Goal: Information Seeking & Learning: Learn about a topic

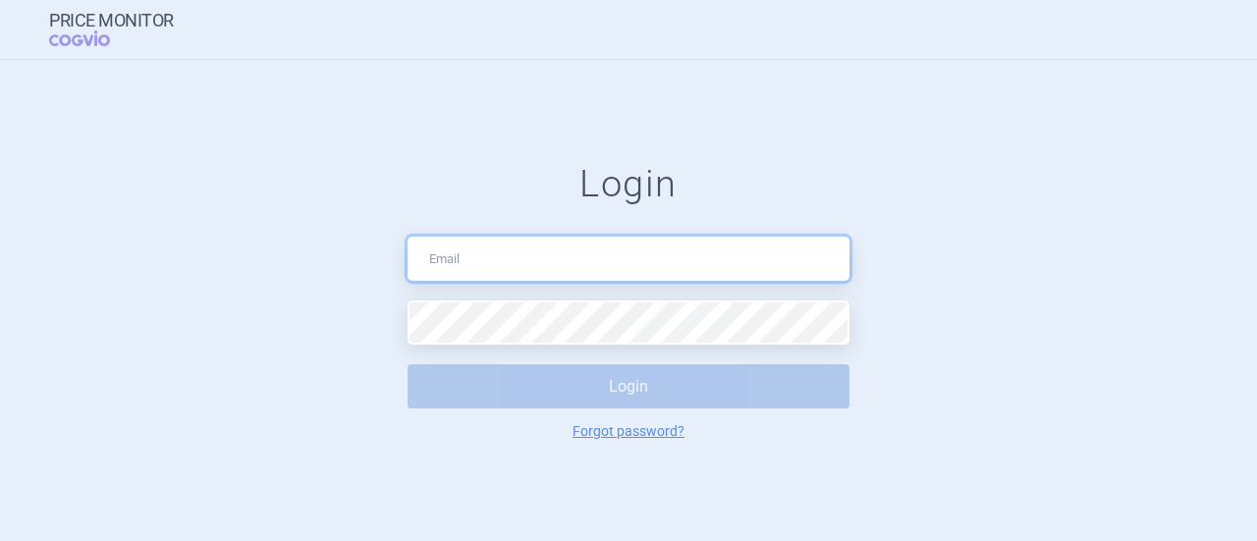
drag, startPoint x: 0, startPoint y: 0, endPoint x: 544, endPoint y: 248, distance: 598.1
click at [544, 248] on input "text" at bounding box center [629, 259] width 442 height 44
type input "[PERSON_NAME][EMAIL_ADDRESS][DOMAIN_NAME]"
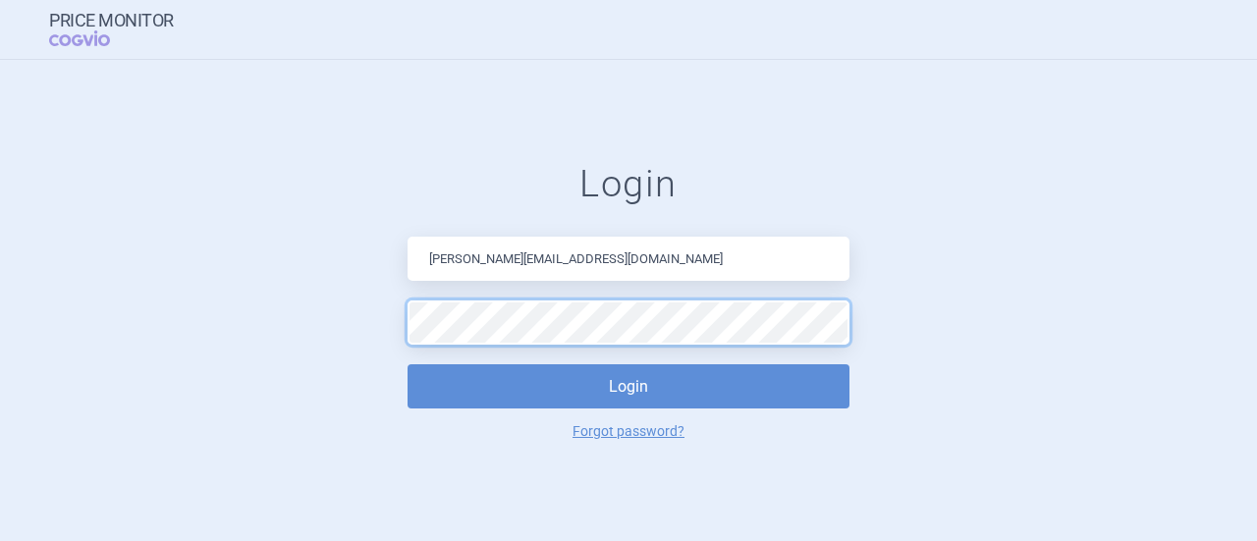
click at [408, 364] on button "Login" at bounding box center [629, 386] width 442 height 44
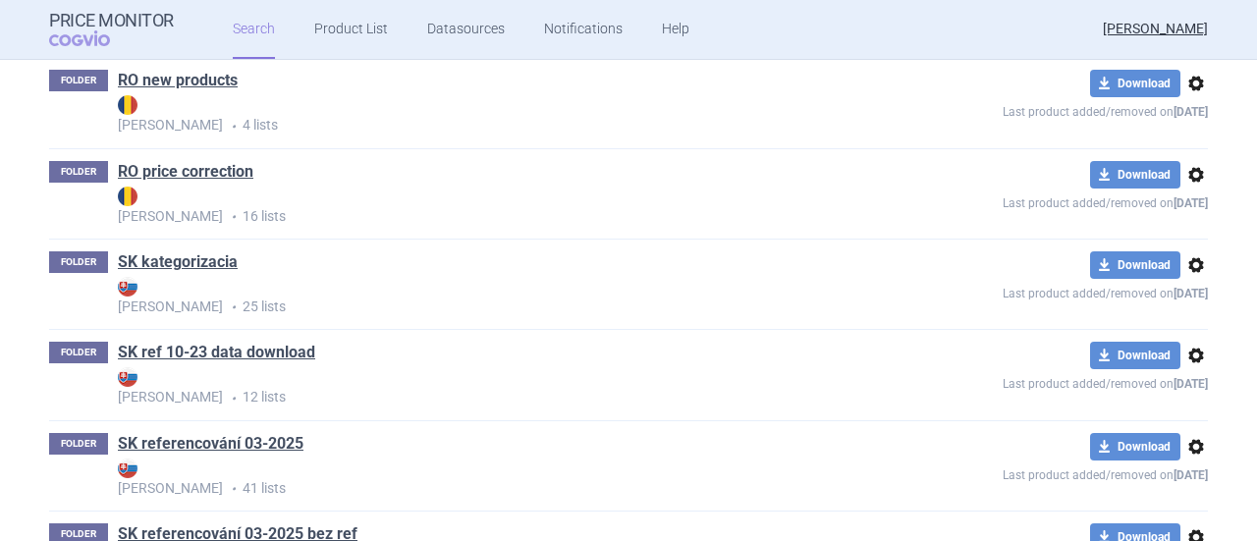
scroll to position [1060, 0]
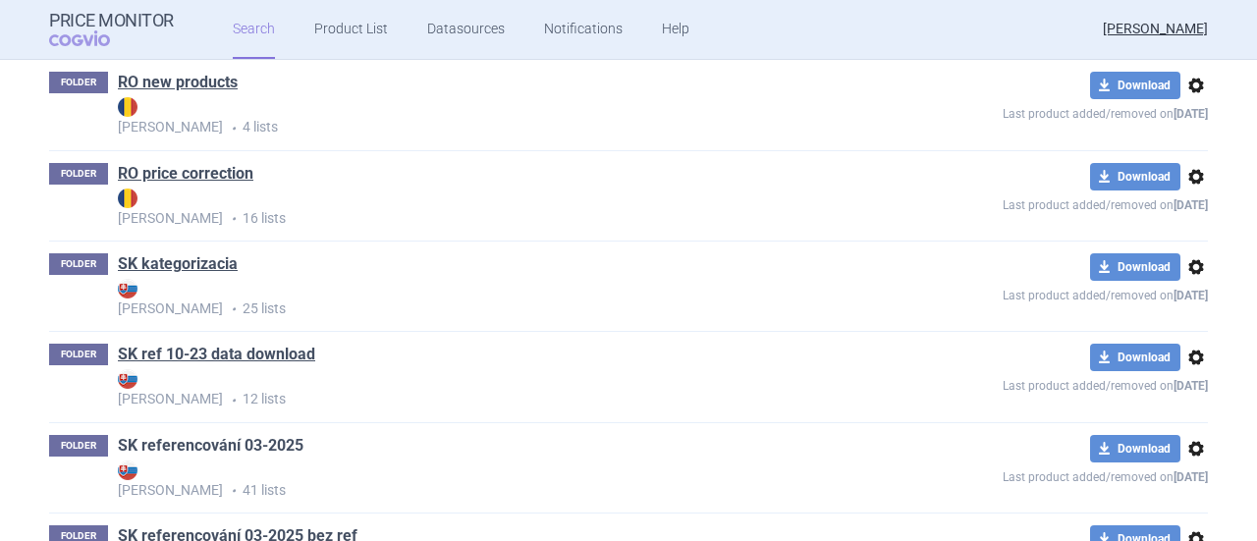
click at [250, 447] on link "SK referencování 03-2025" at bounding box center [211, 446] width 186 height 22
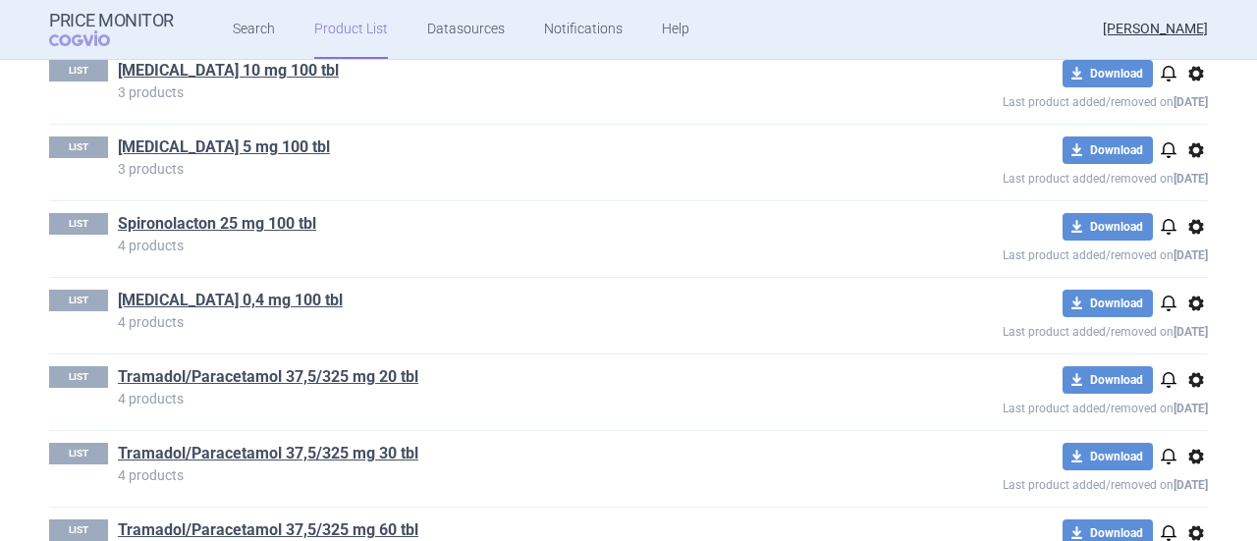
scroll to position [2884, 0]
click at [389, 366] on link "Tramadol/Paracetamol 37,5/325 mg 20 tbl" at bounding box center [268, 376] width 300 height 22
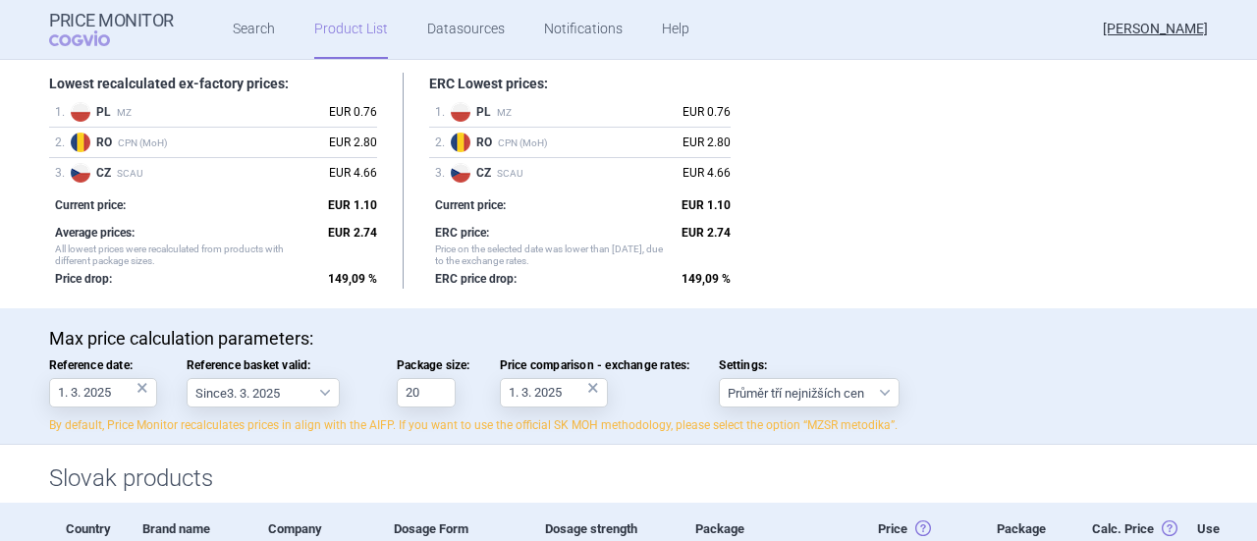
scroll to position [196, 0]
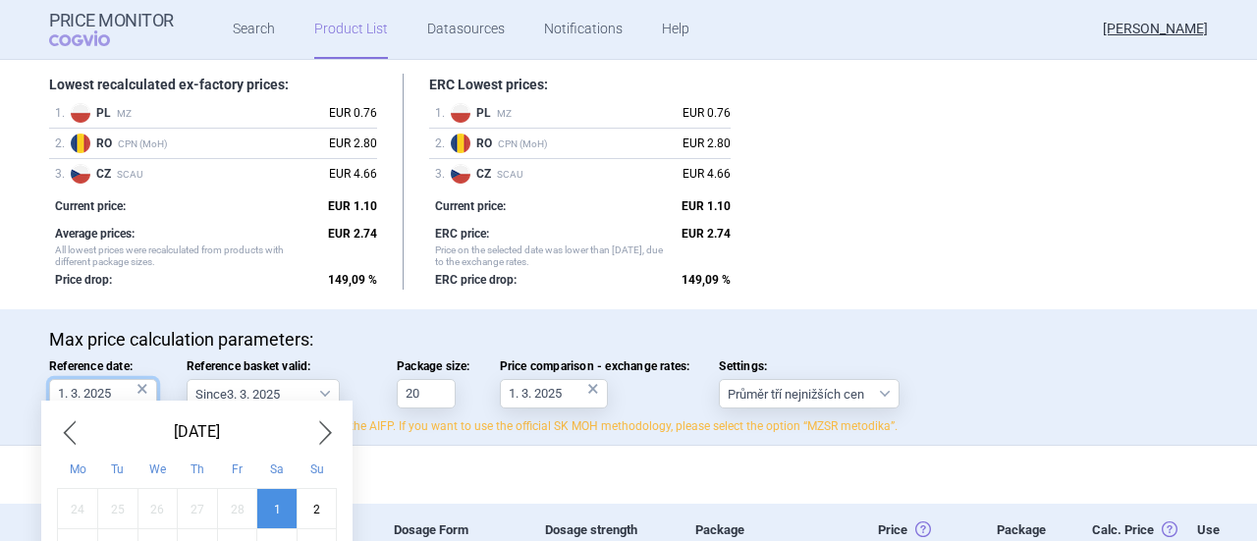
click at [120, 399] on input "1. 3. 2025" at bounding box center [103, 393] width 108 height 29
click at [326, 422] on span "Next Month" at bounding box center [325, 431] width 24 height 31
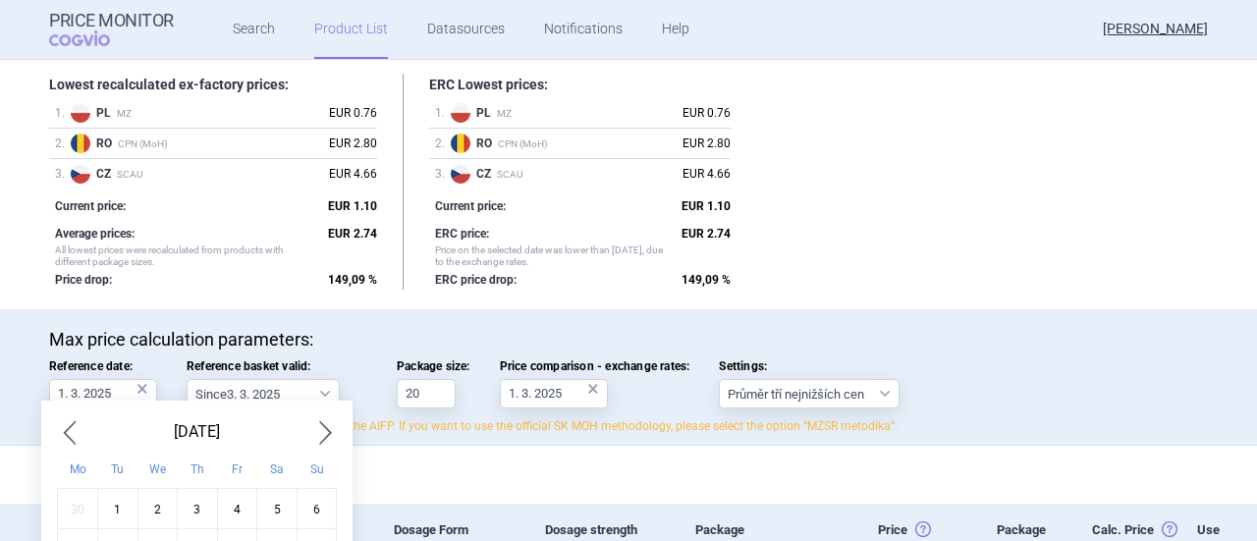
click at [326, 422] on span "Next Month" at bounding box center [325, 431] width 24 height 31
click at [235, 514] on div "1" at bounding box center [237, 509] width 40 height 40
type input "1. 8. 2025"
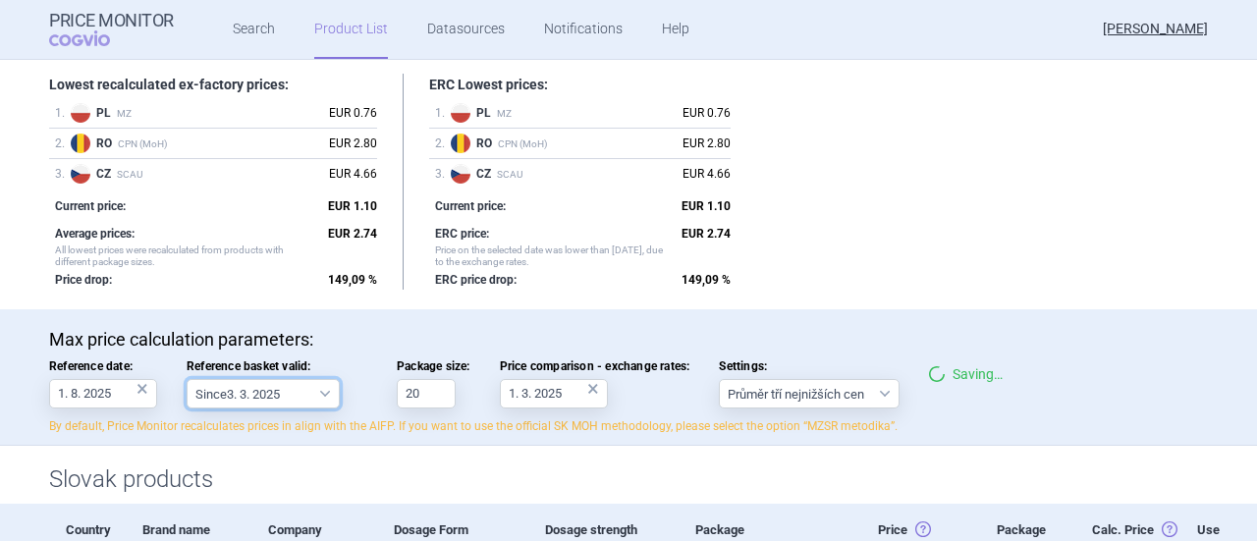
click at [310, 390] on select "Since 3. 3. 2025 Since 1. 7. 2023 Since 7. 4. 2023 Since 1. 12. 2022 Since 1. 9…" at bounding box center [263, 393] width 153 height 29
click at [587, 386] on div "×" at bounding box center [593, 389] width 12 height 22
click at [318, 388] on select "Since 3. 3. 2025 Since 1. 7. 2023 Since 7. 4. 2023 Since 1. 12. 2022 Since 1. 9…" at bounding box center [263, 393] width 153 height 29
click at [1064, 165] on div "Lowest recalculated ex-factory prices: 1 . PL MZ EUR 0.76 2 . RO CPN (MoH) EUR …" at bounding box center [628, 182] width 1159 height 216
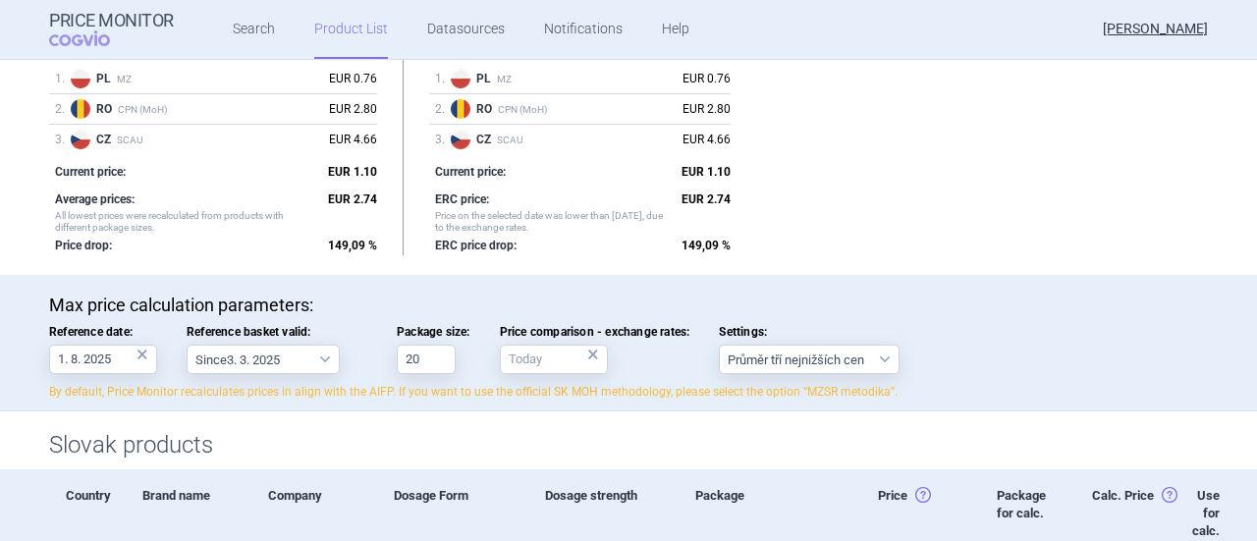
scroll to position [0, 0]
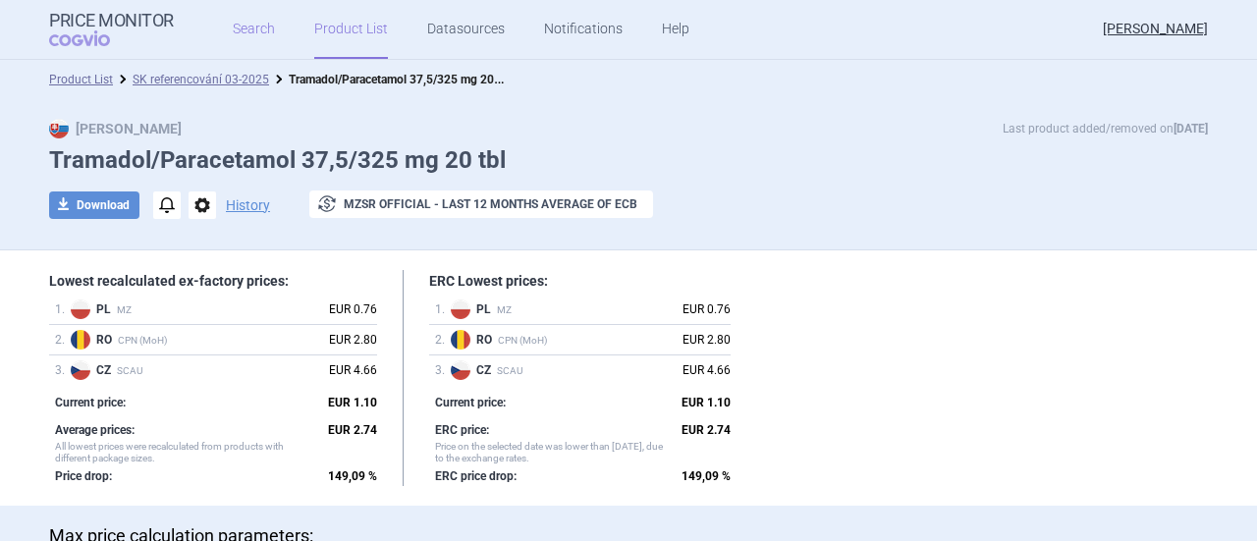
click at [247, 27] on link "Search" at bounding box center [254, 29] width 42 height 59
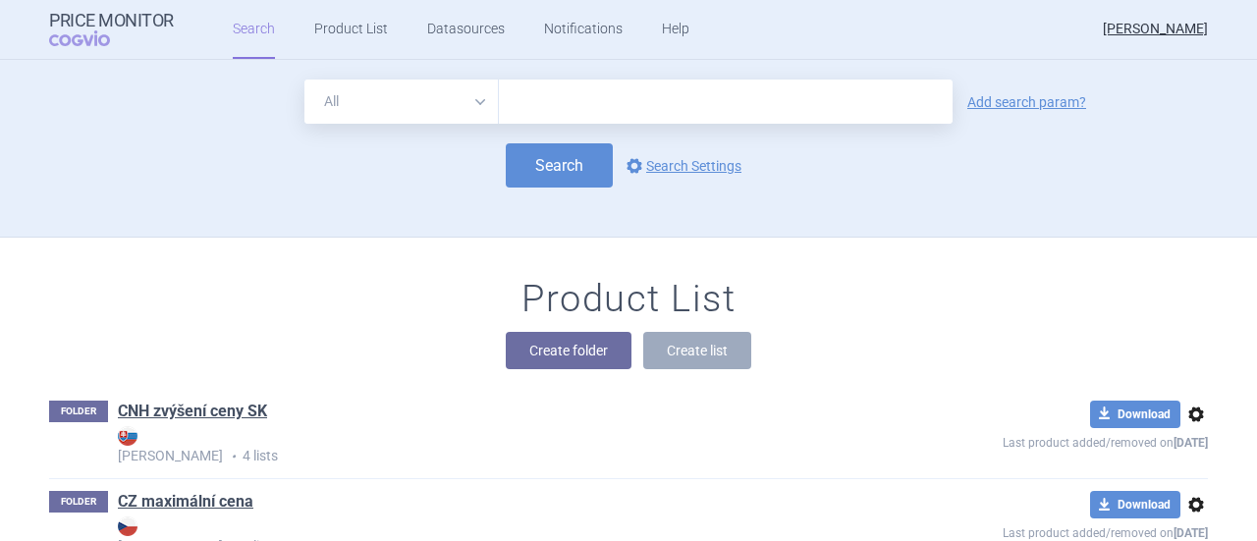
click at [539, 112] on input "text" at bounding box center [726, 102] width 454 height 44
type input "tramadol/paracetamol medreg"
click at [672, 162] on link "options Search Settings" at bounding box center [682, 166] width 119 height 24
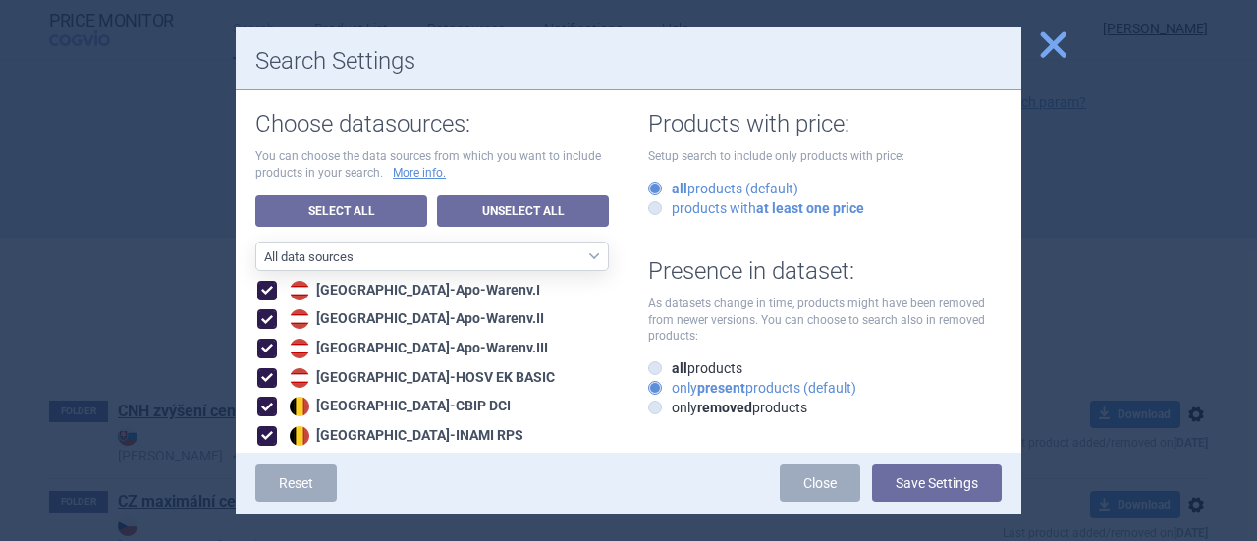
click at [828, 202] on strong "at least one price" at bounding box center [810, 208] width 108 height 16
click at [669, 202] on input "products with at least one price" at bounding box center [659, 209] width 20 height 20
radio input "true"
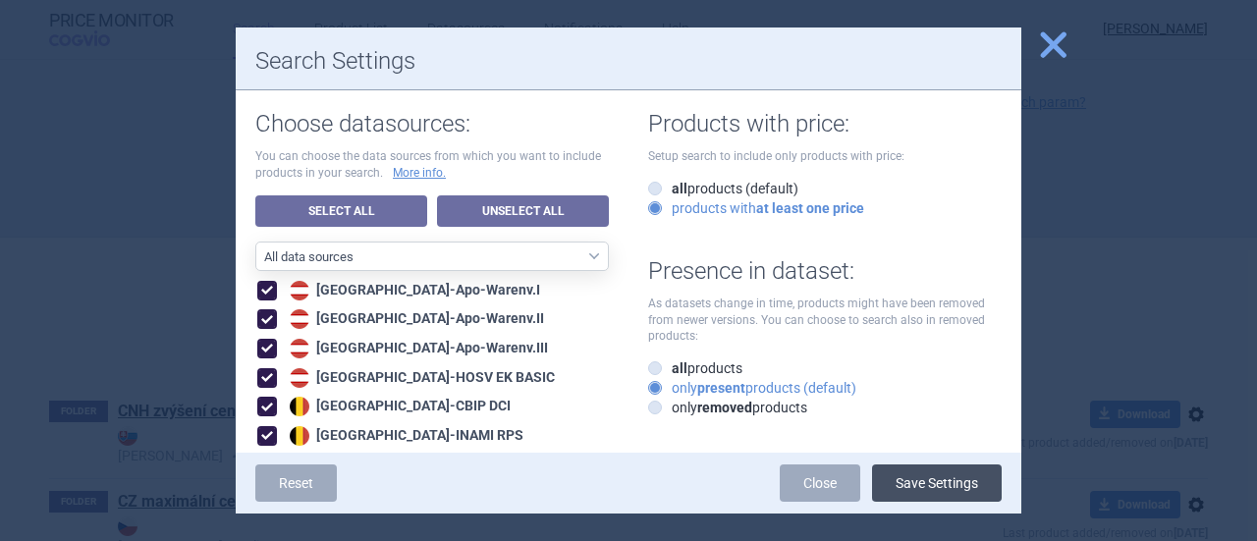
click at [929, 478] on button "Save Settings" at bounding box center [937, 482] width 130 height 37
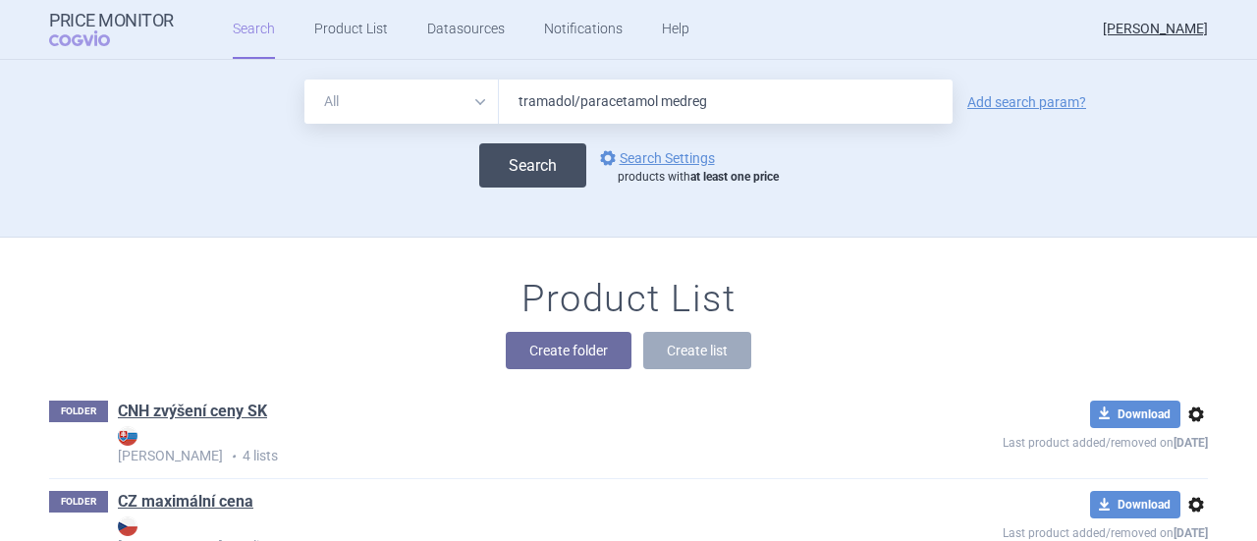
click at [509, 162] on button "Search" at bounding box center [532, 165] width 107 height 44
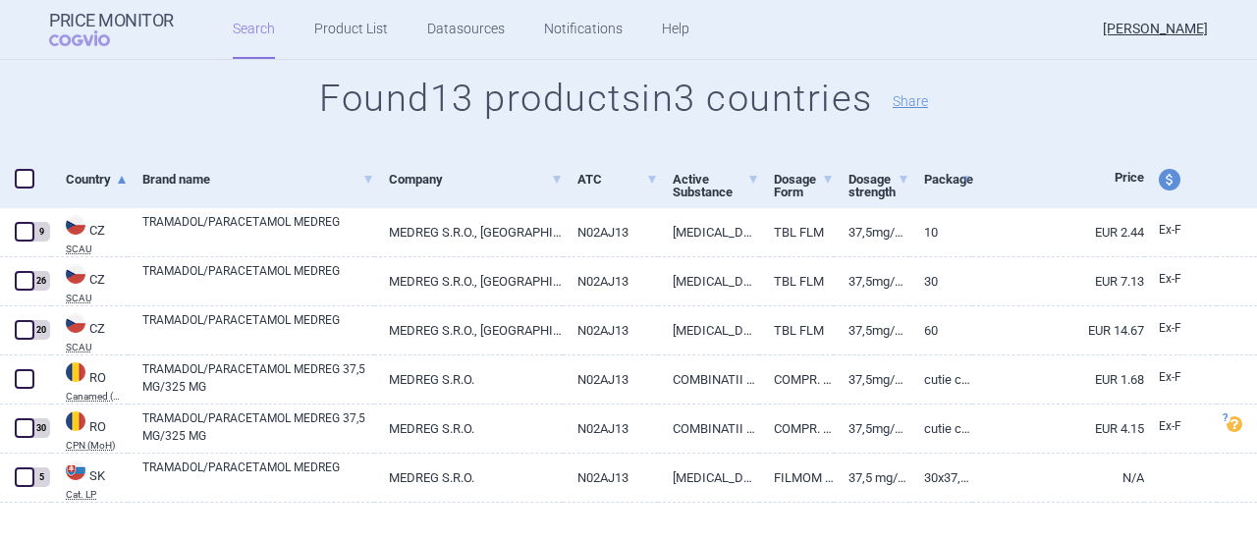
scroll to position [245, 0]
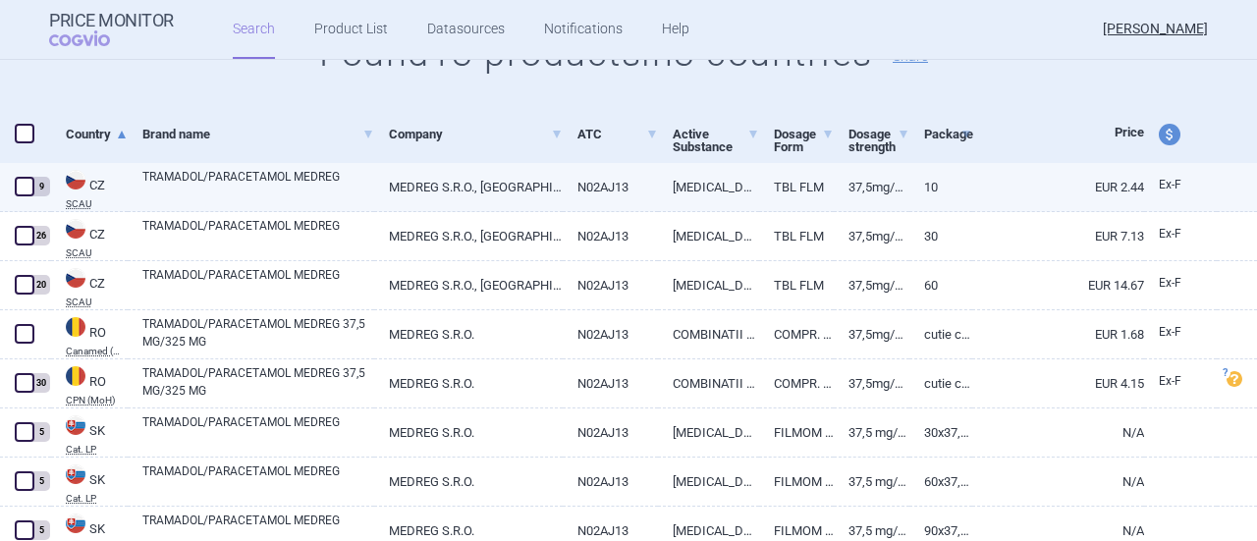
click at [186, 195] on link "TRAMADOL/PARACETAMOL MEDREG" at bounding box center [258, 185] width 232 height 35
select select "EUR"
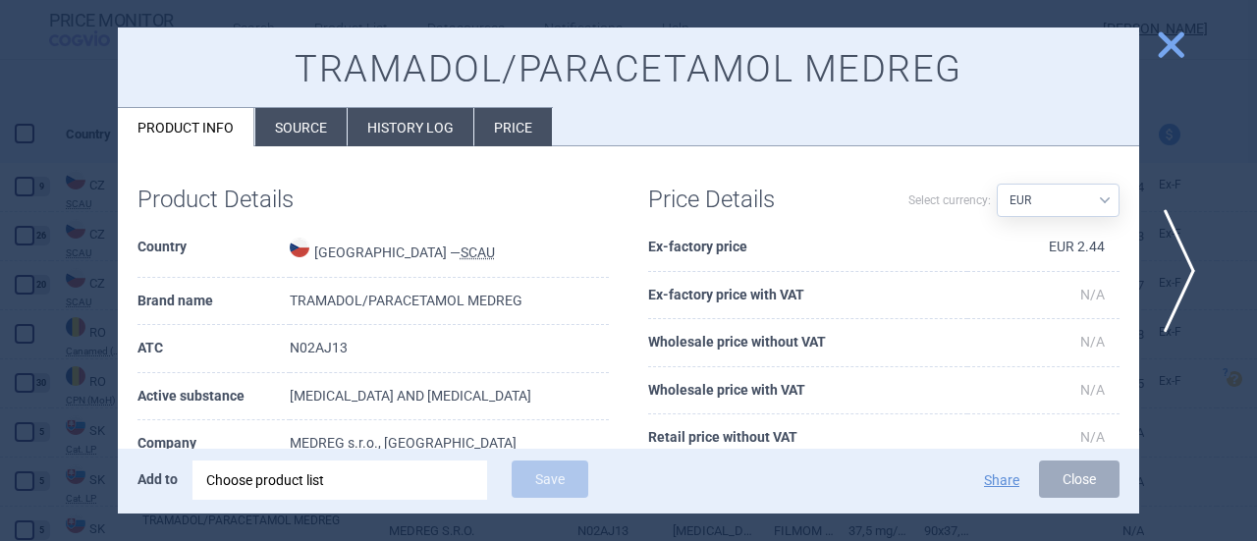
click at [412, 137] on li "History log" at bounding box center [411, 127] width 126 height 38
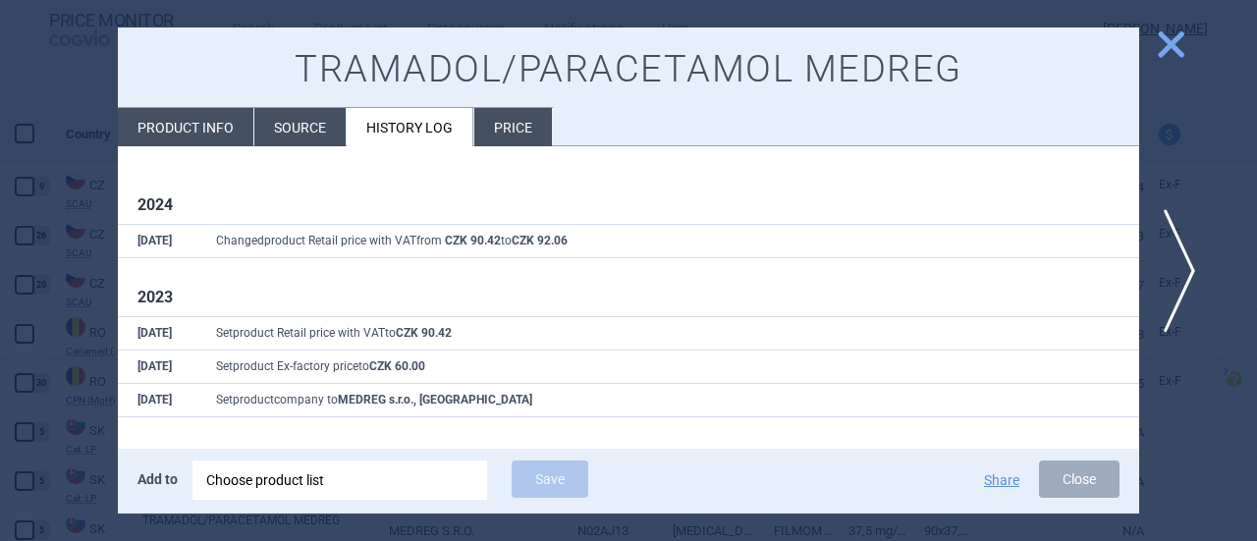
click at [1168, 50] on span "close" at bounding box center [1171, 44] width 34 height 34
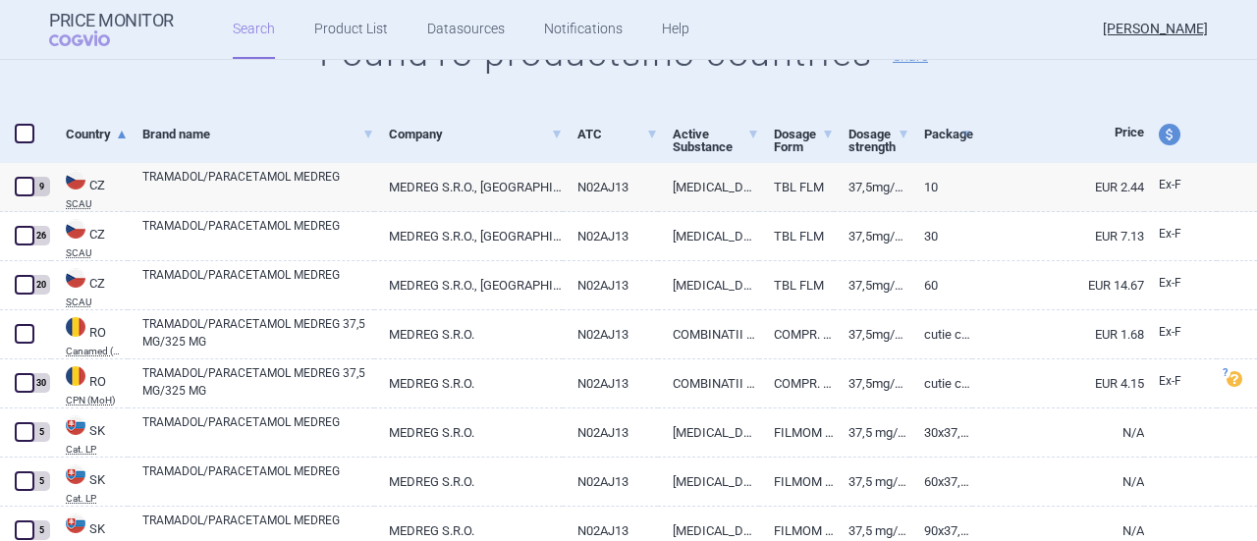
click at [1168, 50] on link "[PERSON_NAME]" at bounding box center [1155, 29] width 105 height 59
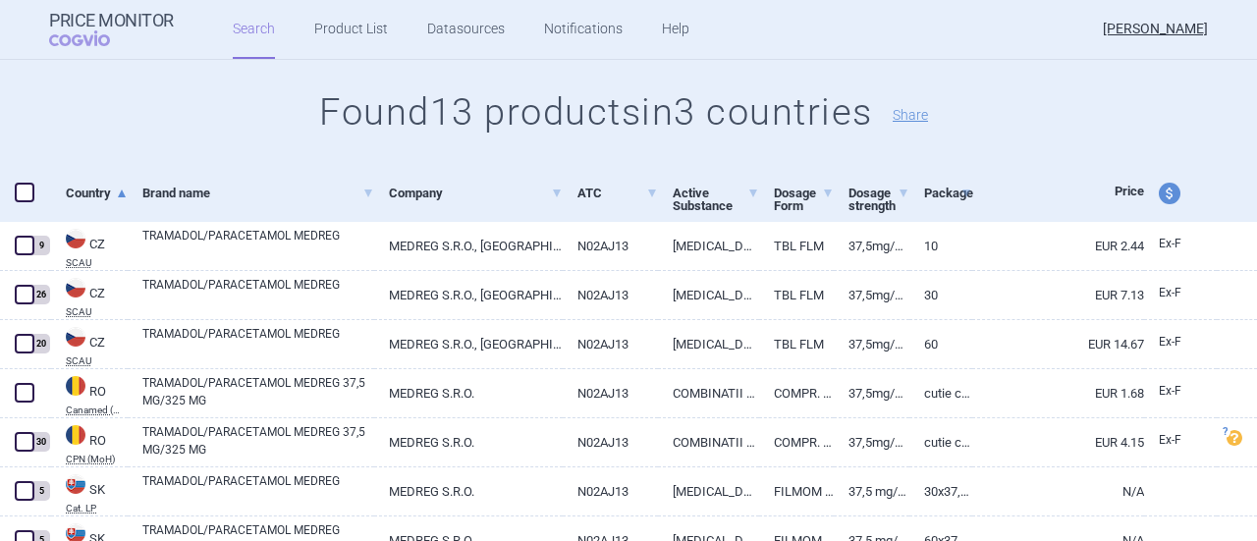
scroll to position [252, 0]
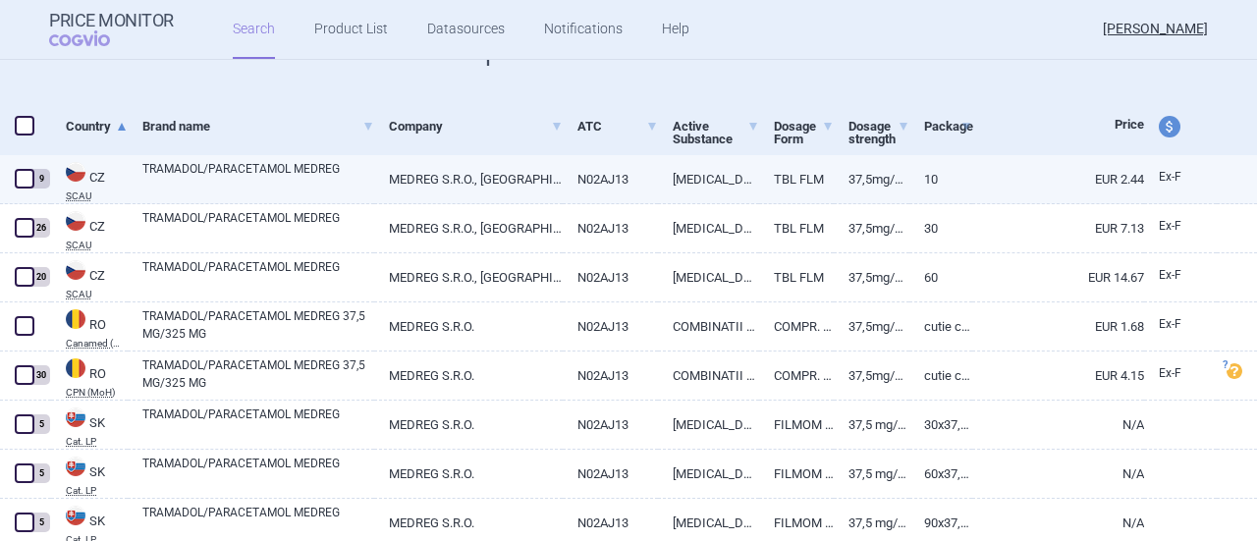
click at [22, 180] on span at bounding box center [25, 179] width 20 height 20
checkbox input "true"
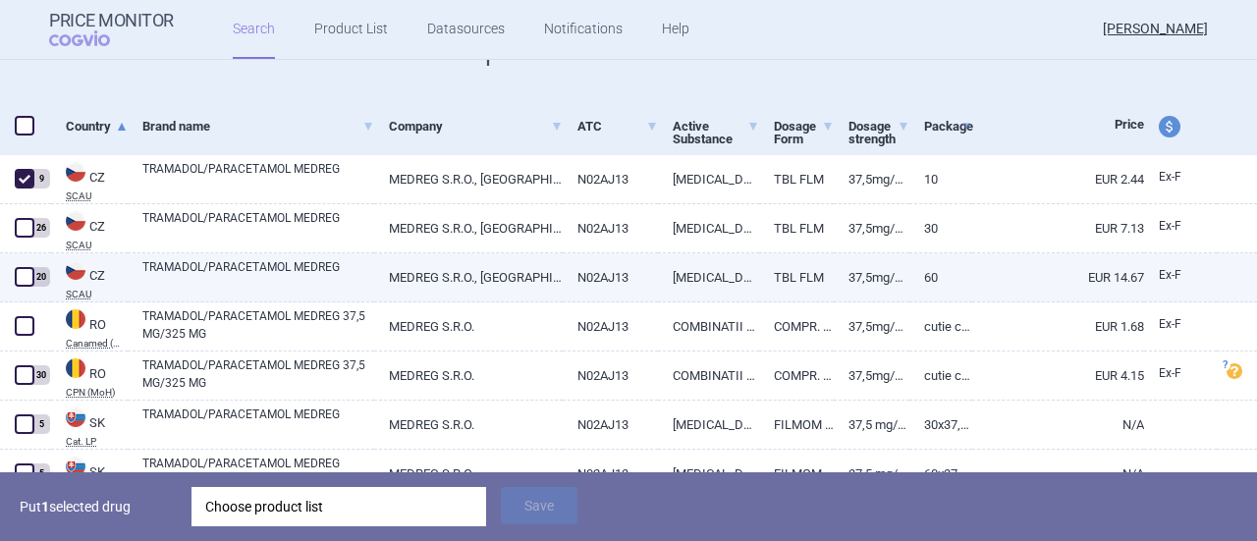
click at [25, 280] on span at bounding box center [25, 277] width 20 height 20
checkbox input "true"
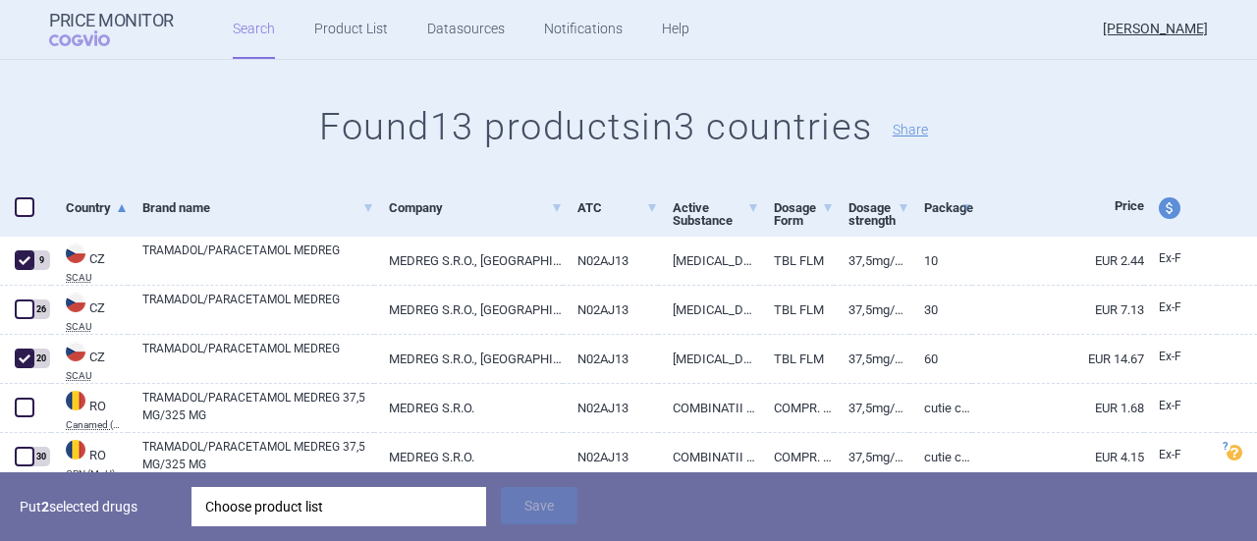
scroll to position [0, 0]
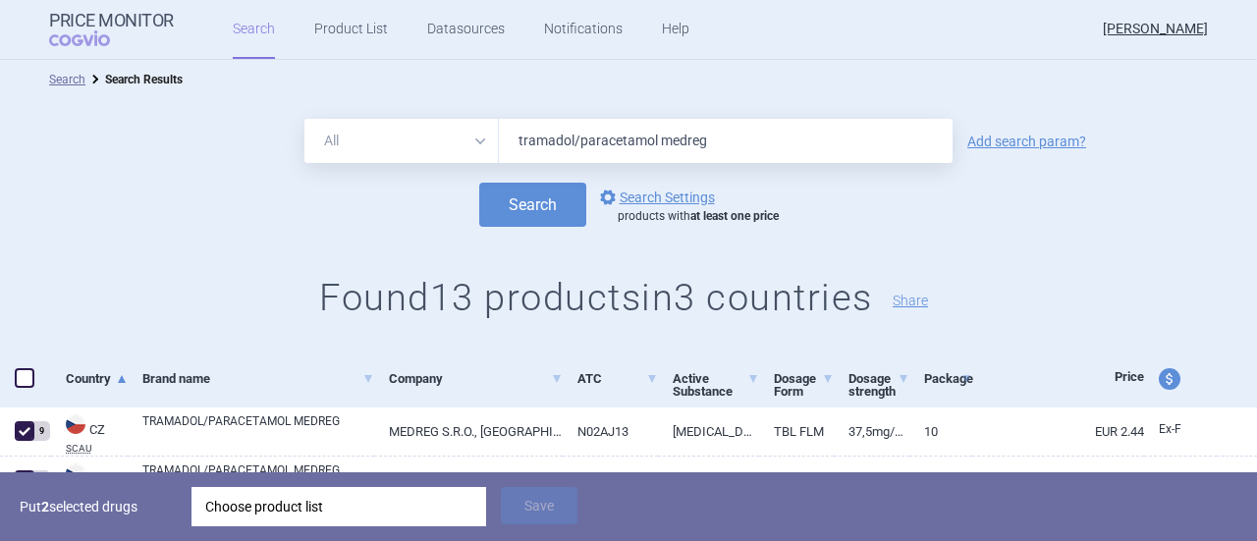
drag, startPoint x: 573, startPoint y: 138, endPoint x: 467, endPoint y: 140, distance: 105.1
click at [467, 140] on div "All Brand Name ATC Company Active Substance Country Newer than tramadol/paracet…" at bounding box center [628, 141] width 648 height 44
click at [420, 506] on div "Choose product list" at bounding box center [338, 506] width 267 height 39
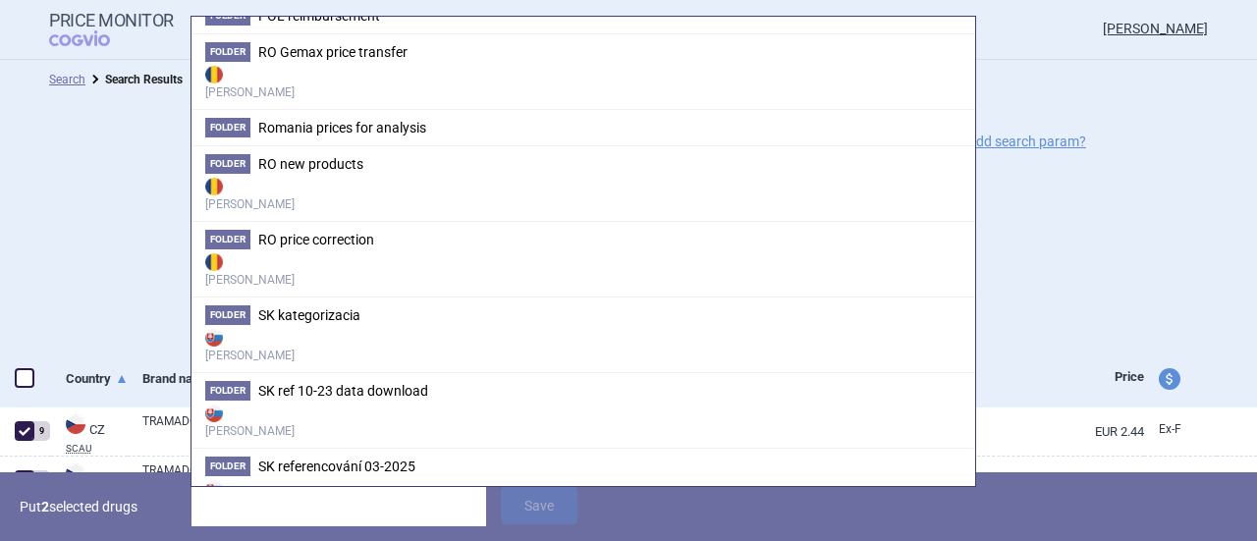
scroll to position [424, 0]
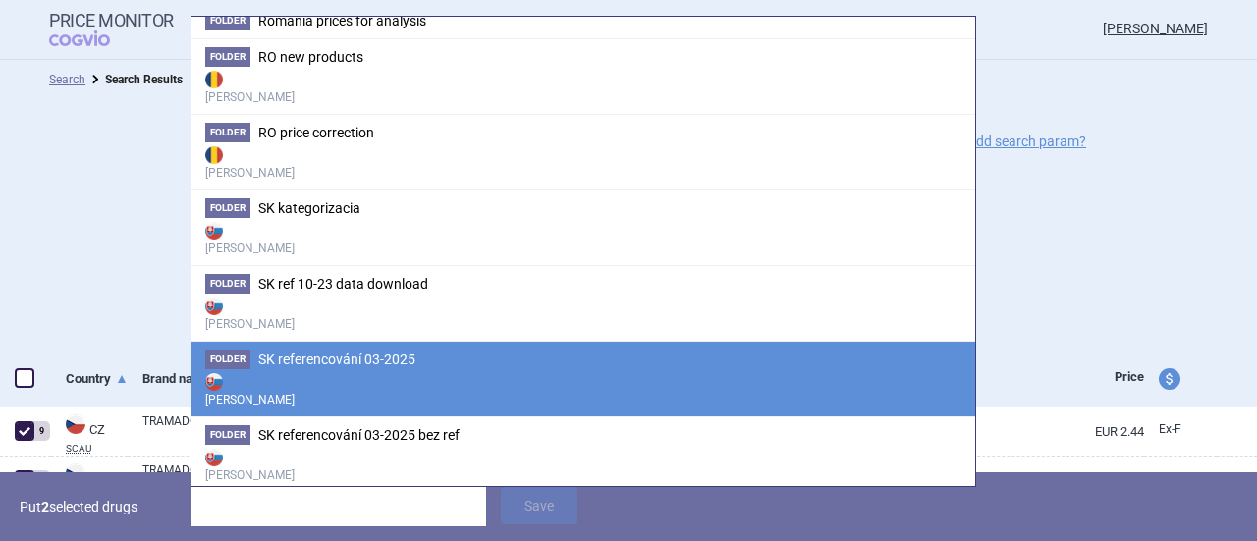
click at [568, 362] on li "Folder SK referencování 03-2025 [PERSON_NAME]" at bounding box center [583, 379] width 784 height 76
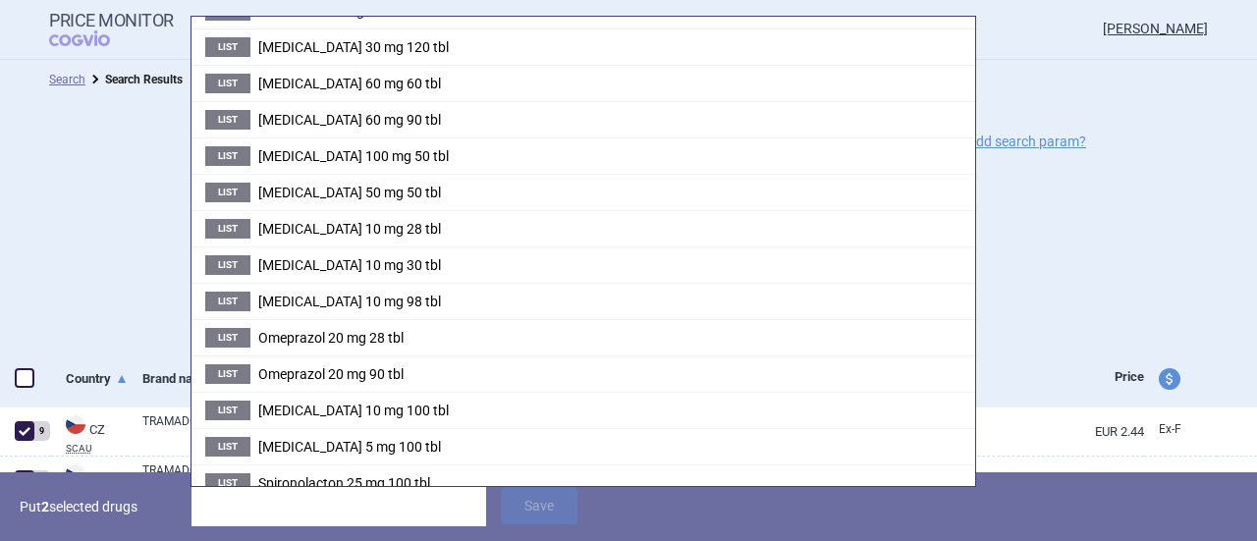
scroll to position [1133, 0]
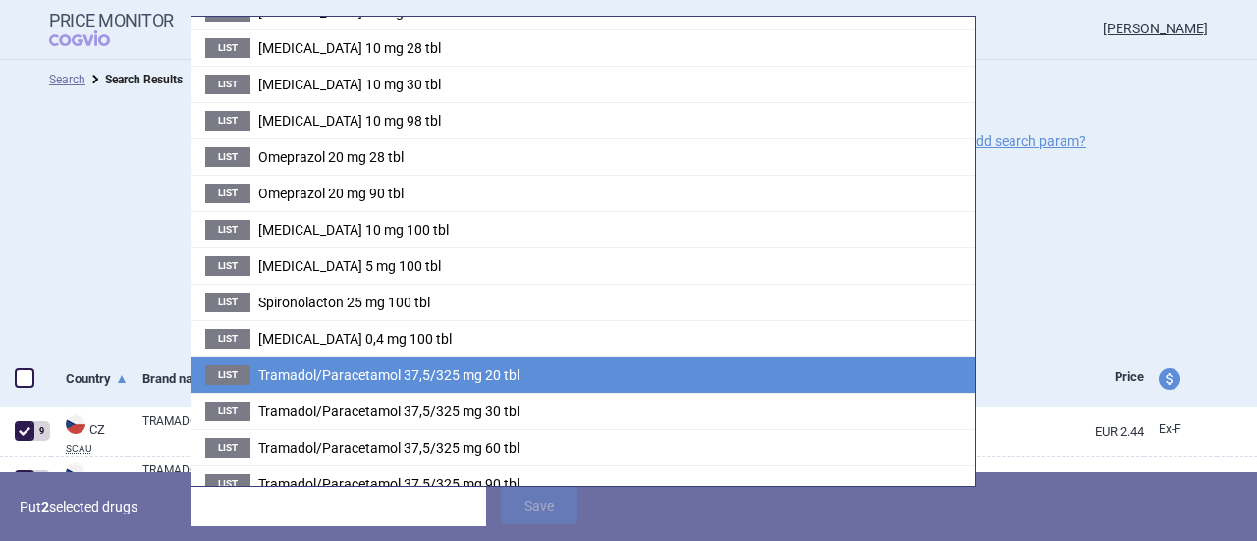
click at [550, 356] on li "List Tramadol/Paracetamol 37,5/325 mg 20 tbl" at bounding box center [583, 374] width 784 height 36
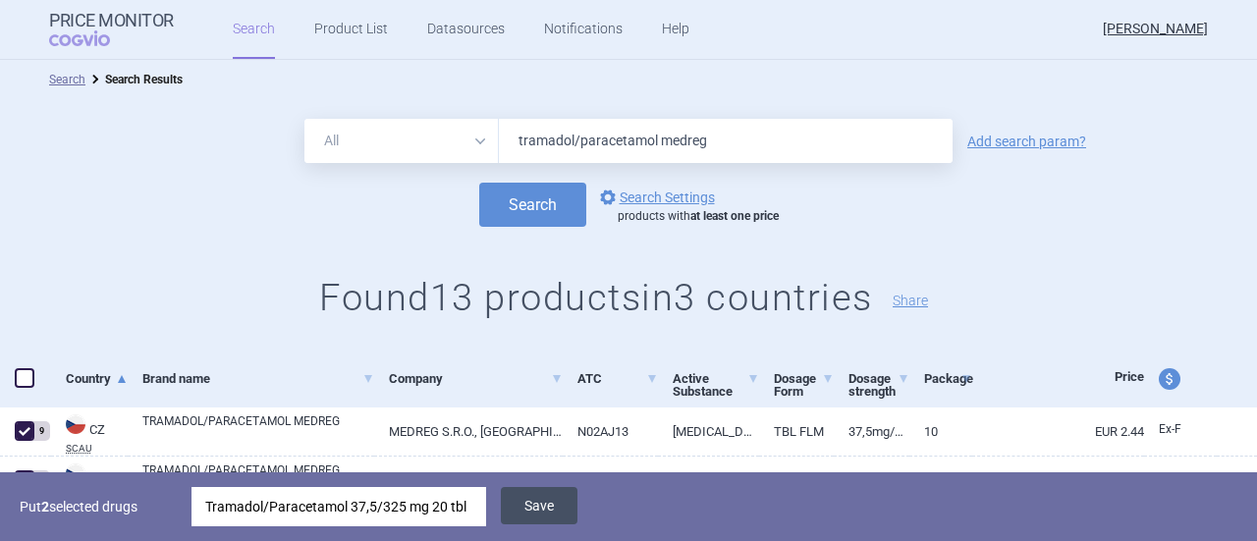
click at [554, 508] on button "Save" at bounding box center [539, 505] width 77 height 37
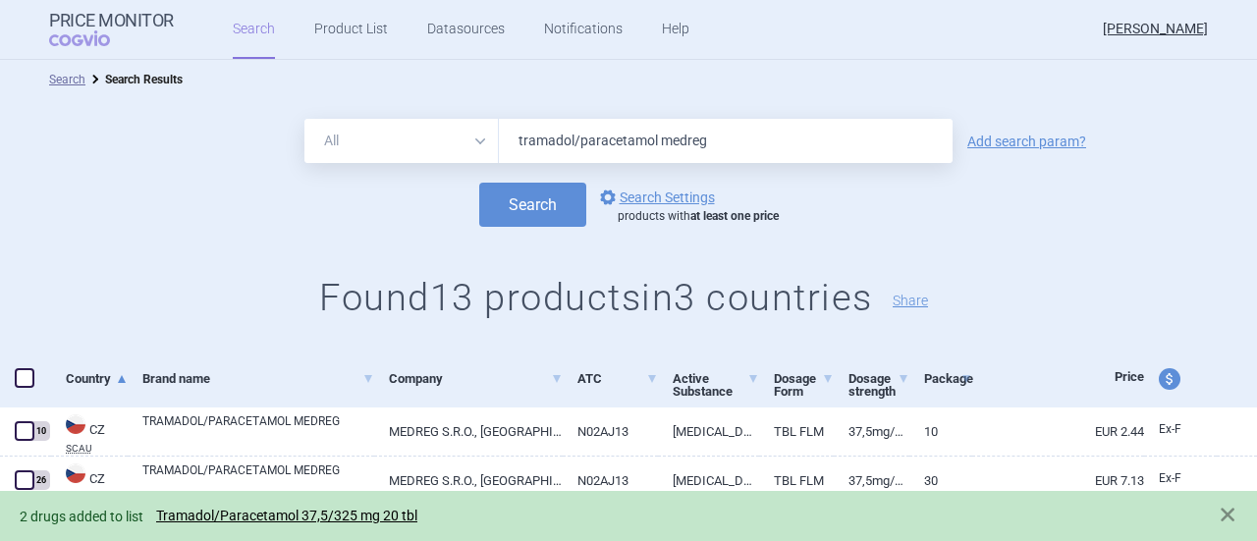
drag, startPoint x: 570, startPoint y: 142, endPoint x: 546, endPoint y: 146, distance: 23.9
click at [546, 146] on input "tramadol/paracetamol medreg" at bounding box center [726, 141] width 454 height 44
type input "[MEDICAL_DATA] medreg"
click at [479, 183] on button "Search" at bounding box center [532, 205] width 107 height 44
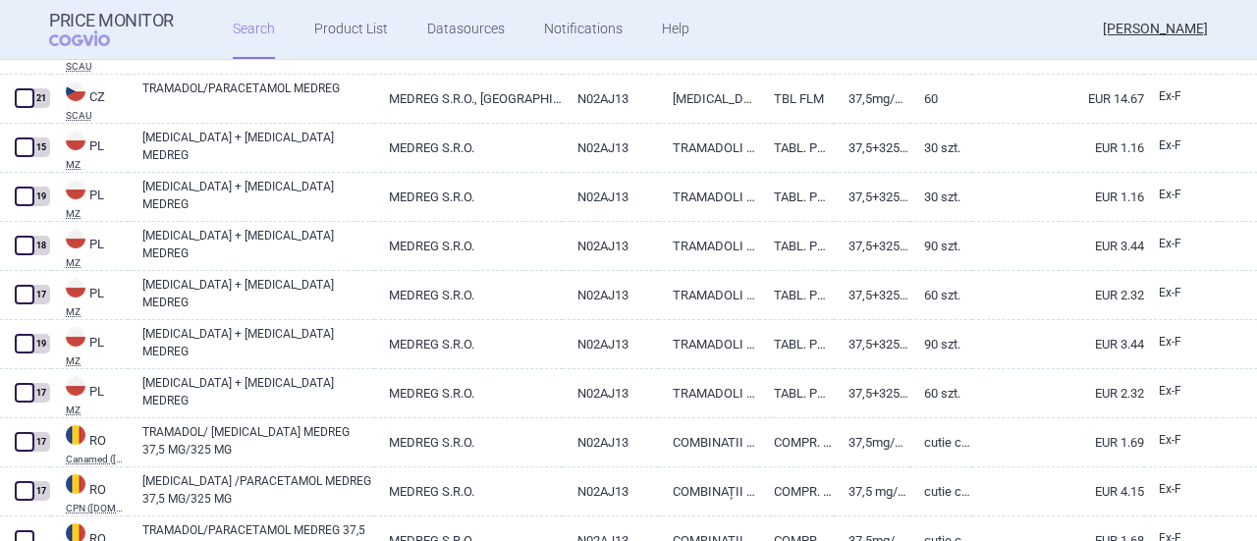
scroll to position [430, 0]
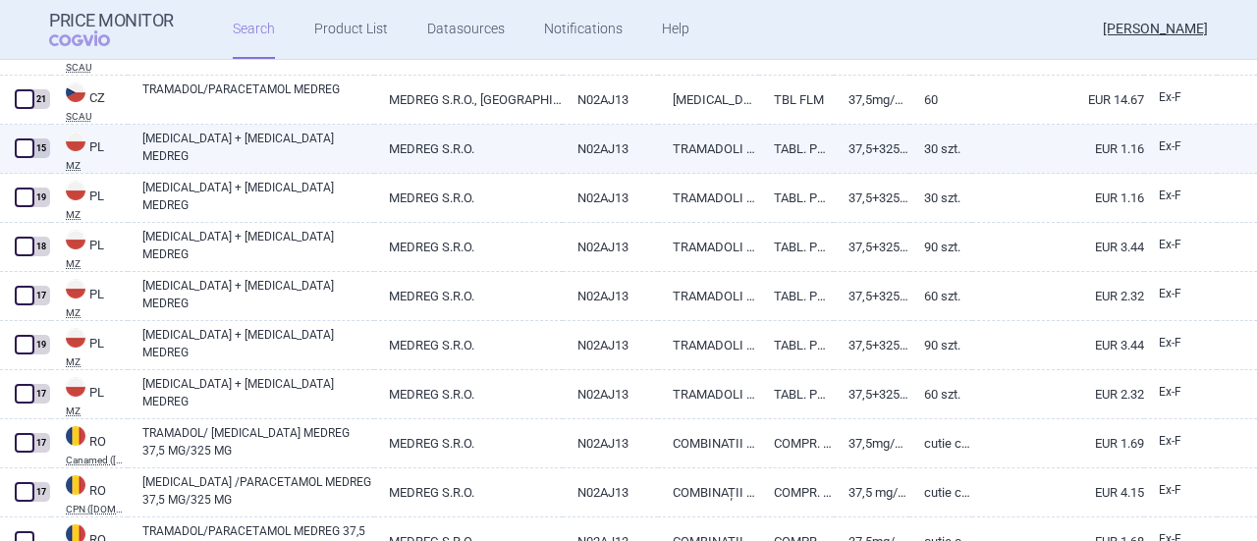
click at [26, 146] on span at bounding box center [25, 148] width 20 height 20
checkbox input "true"
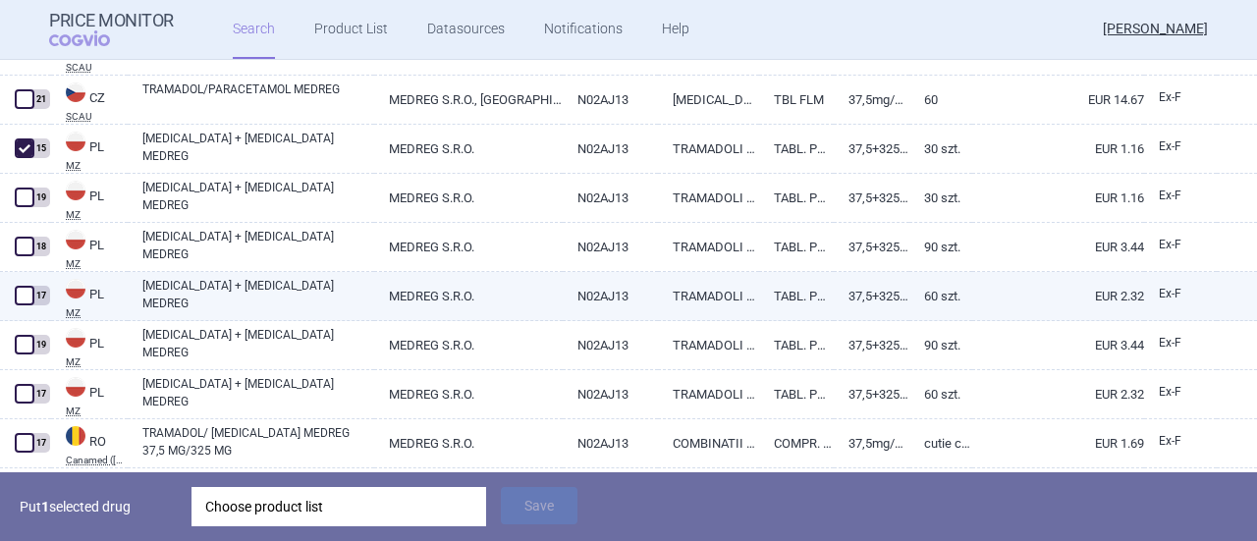
click at [24, 287] on span at bounding box center [25, 296] width 20 height 20
checkbox input "true"
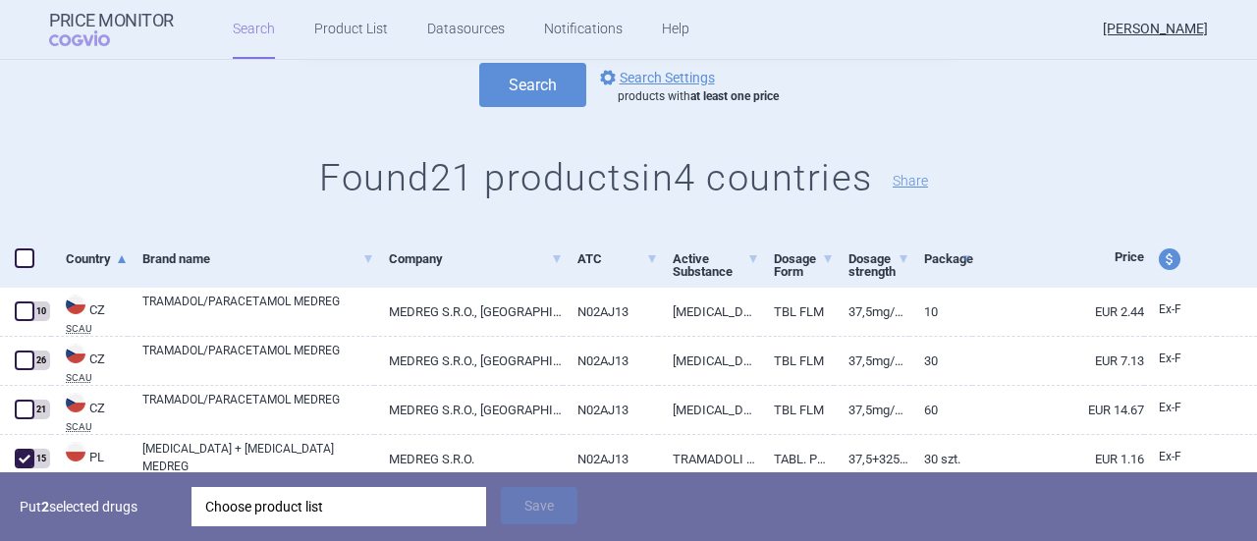
scroll to position [53, 0]
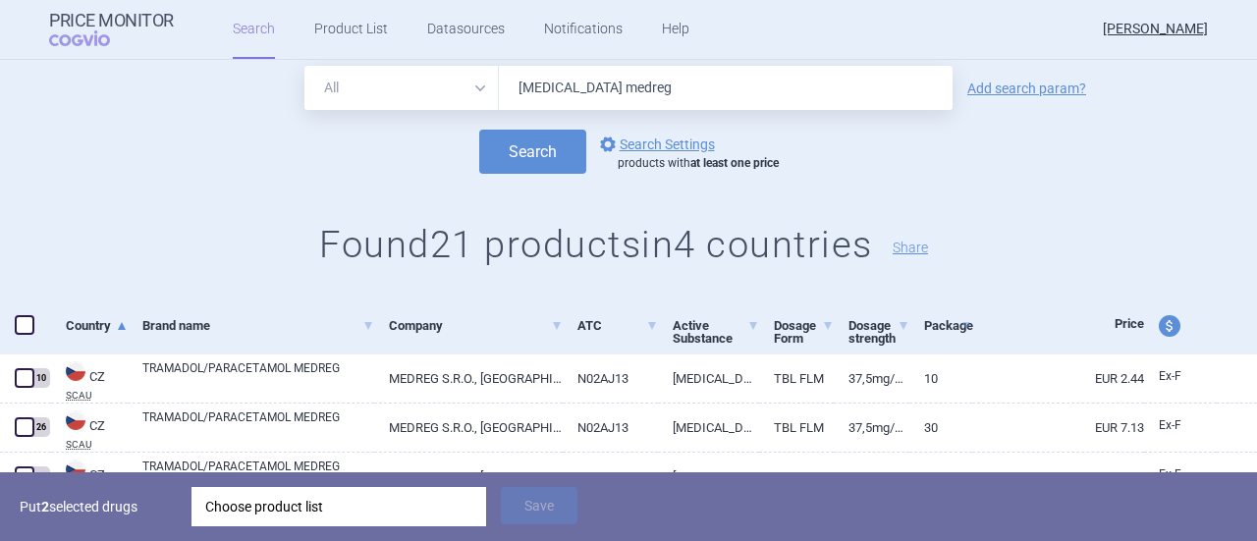
click at [447, 495] on div "Choose product list" at bounding box center [338, 506] width 267 height 39
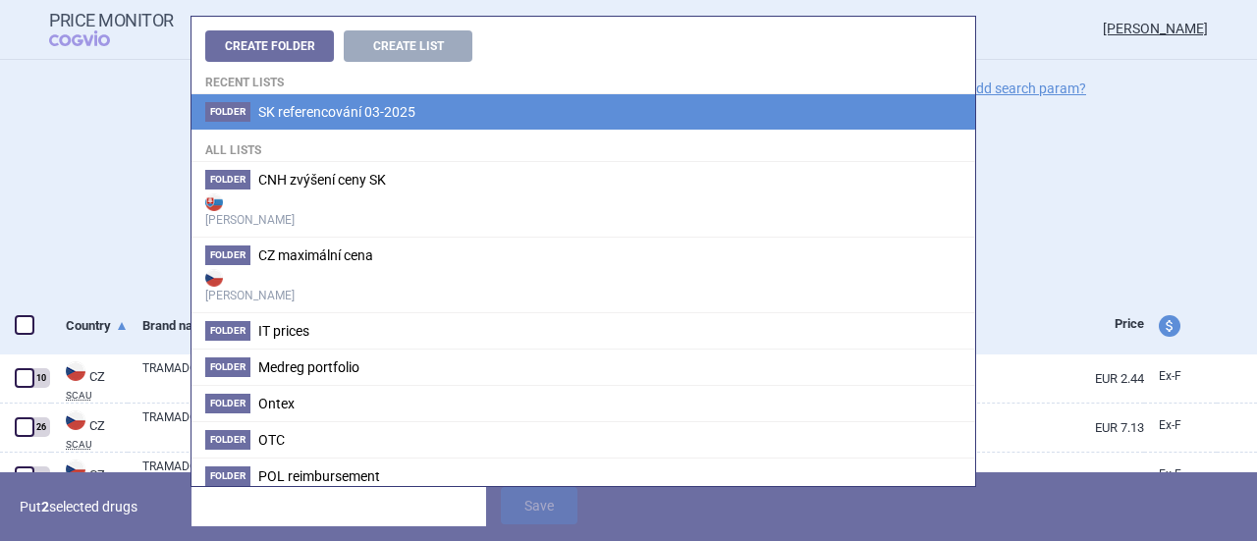
click at [485, 125] on li "Folder SK referencování 03-2025" at bounding box center [583, 111] width 784 height 35
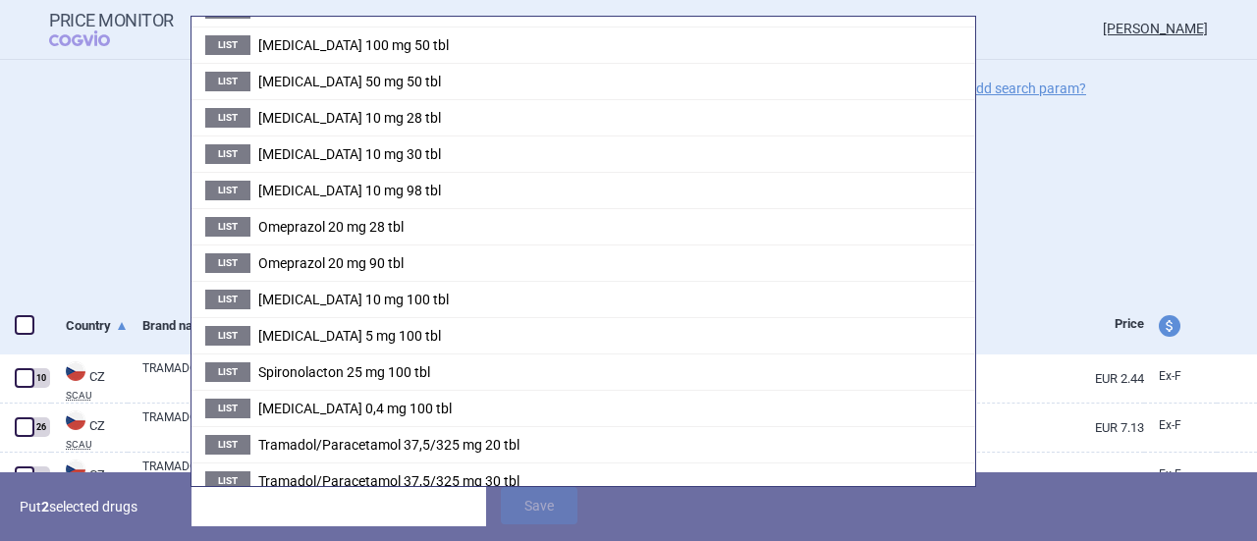
scroll to position [1133, 0]
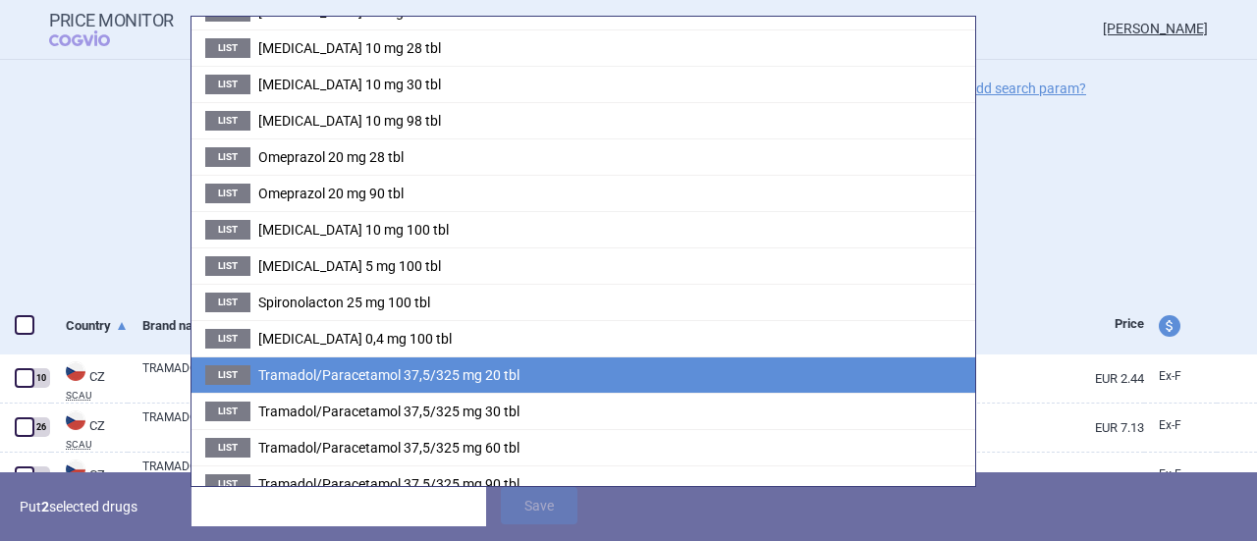
click at [537, 362] on li "List Tramadol/Paracetamol 37,5/325 mg 20 tbl" at bounding box center [583, 374] width 784 height 36
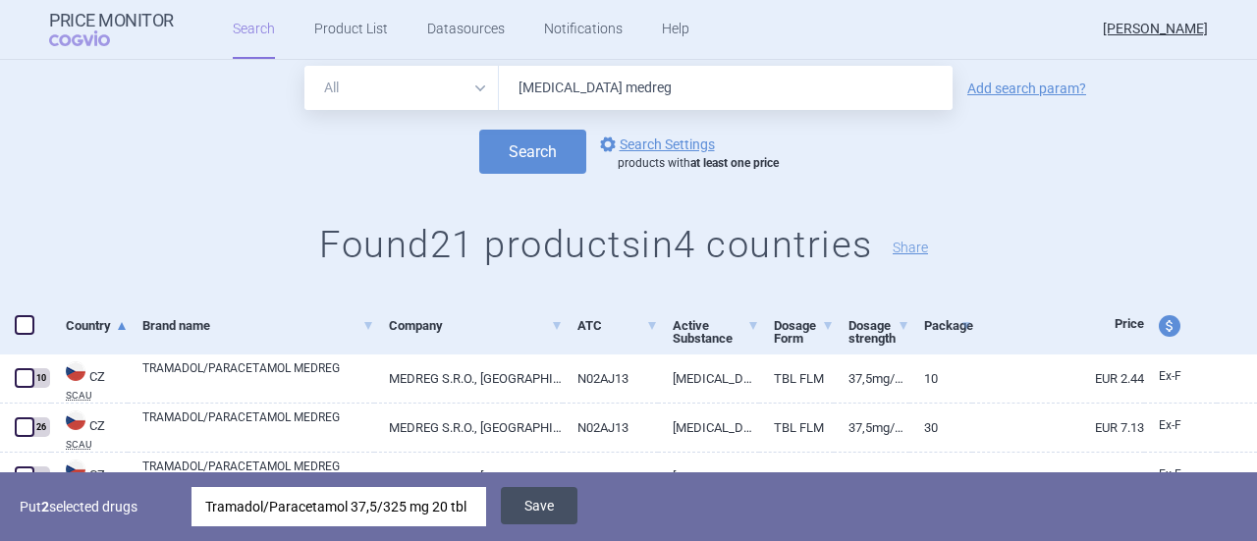
click at [540, 506] on button "Save" at bounding box center [539, 505] width 77 height 37
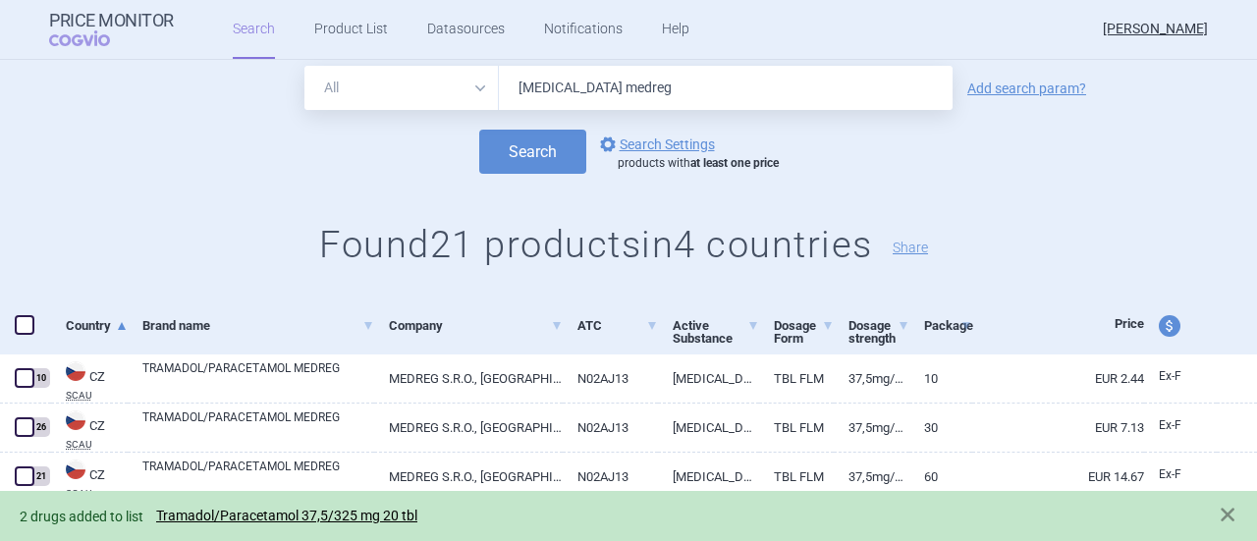
scroll to position [0, 0]
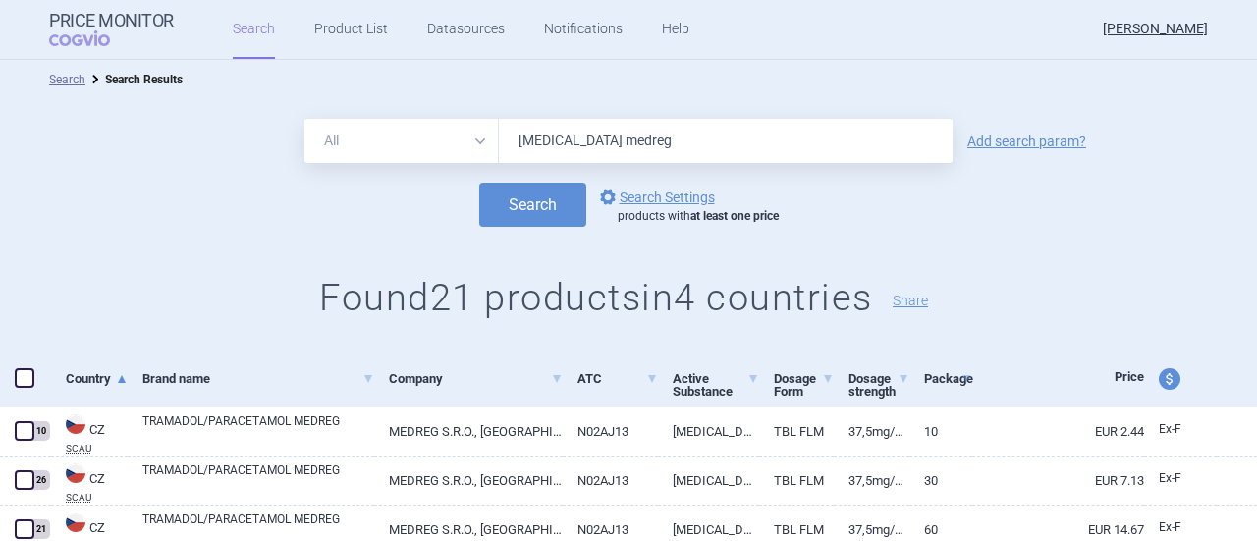
click at [930, 191] on div "Search options Search Settings products with at least one price" at bounding box center [628, 205] width 1257 height 44
click at [314, 28] on link "Product List" at bounding box center [351, 29] width 74 height 59
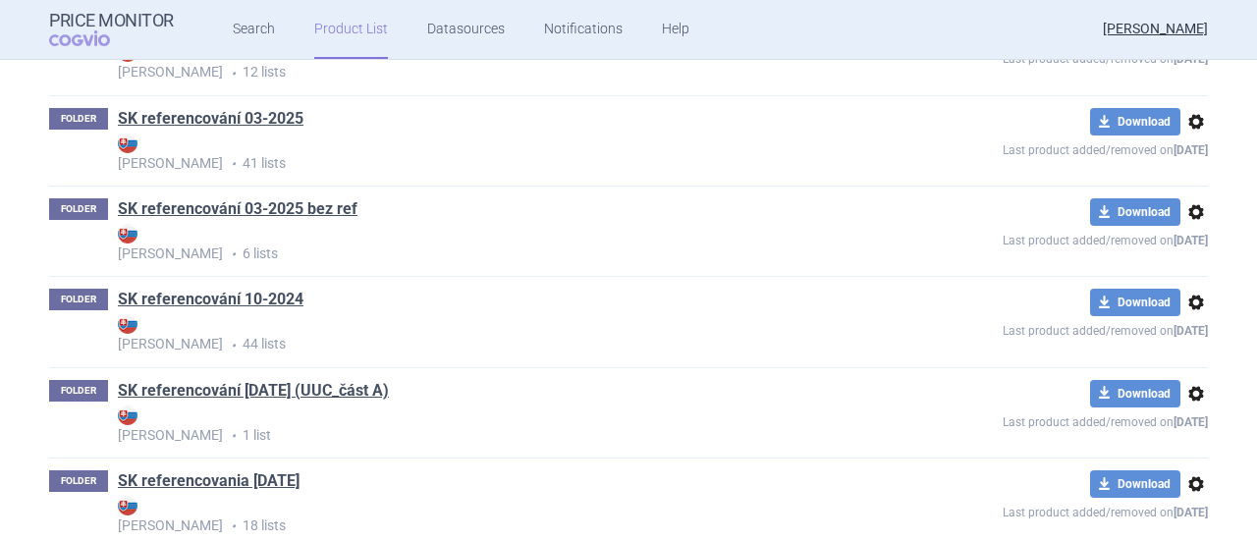
scroll to position [1400, 0]
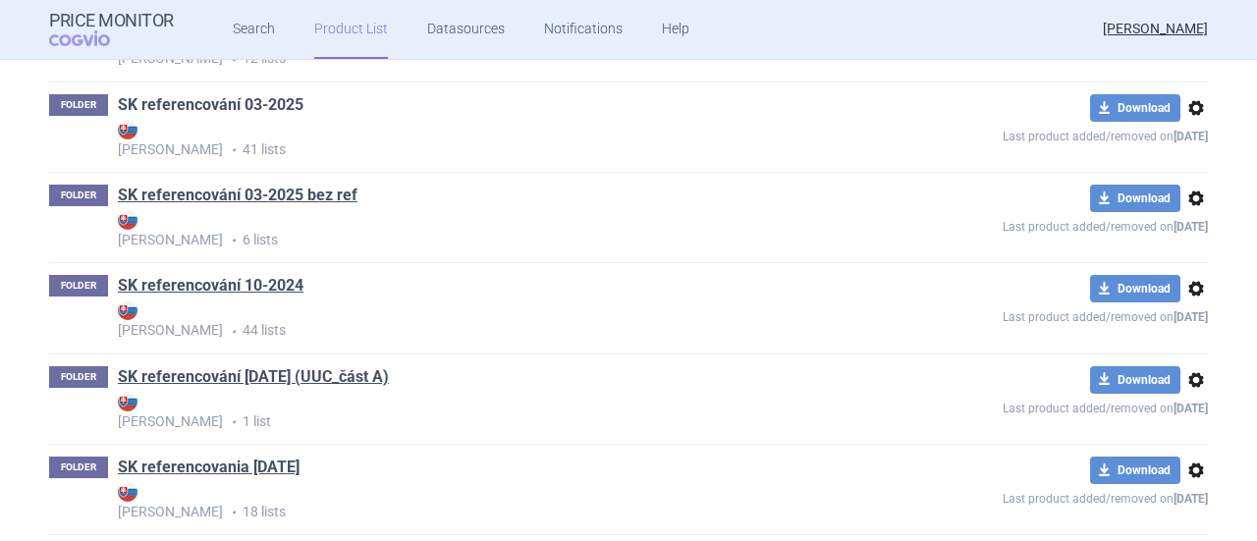
click at [255, 103] on link "SK referencování 03-2025" at bounding box center [211, 105] width 186 height 22
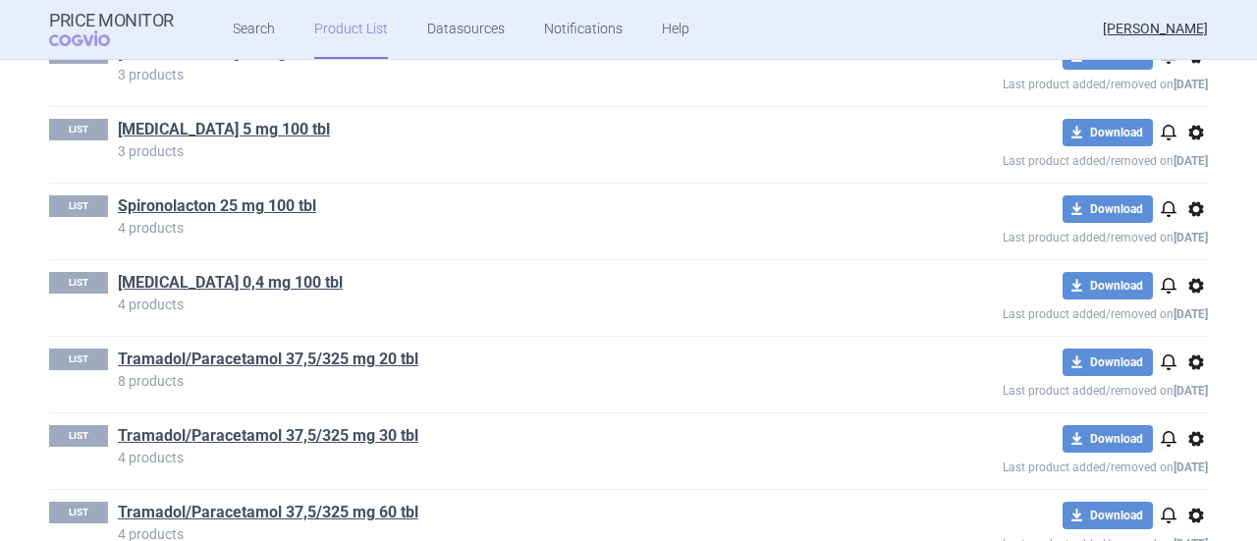
scroll to position [2904, 0]
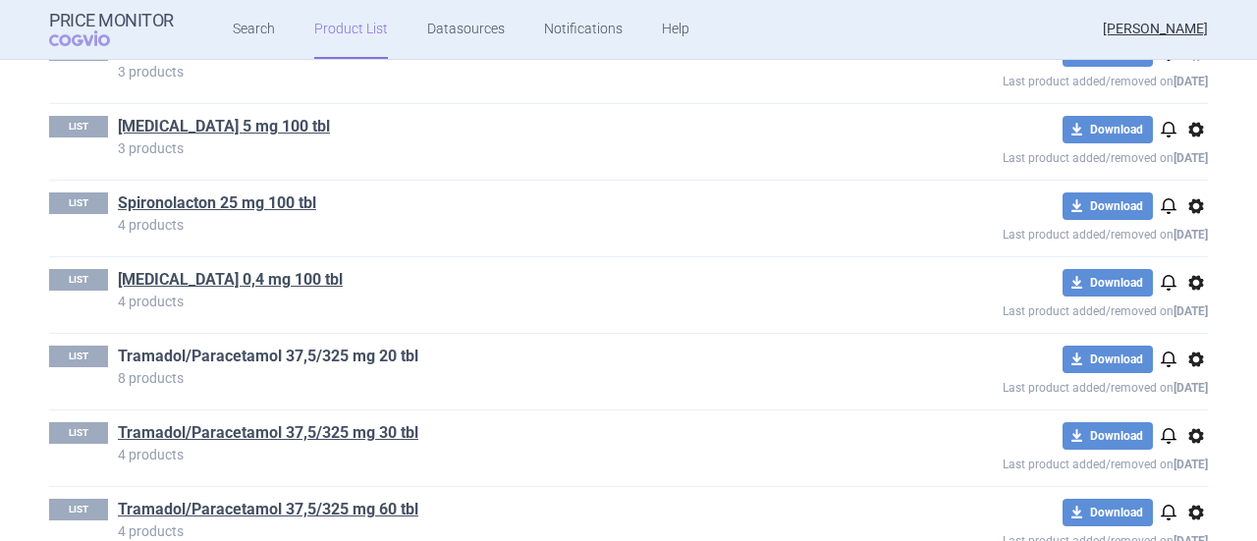
click at [354, 347] on link "Tramadol/Paracetamol 37,5/325 mg 20 tbl" at bounding box center [268, 357] width 300 height 22
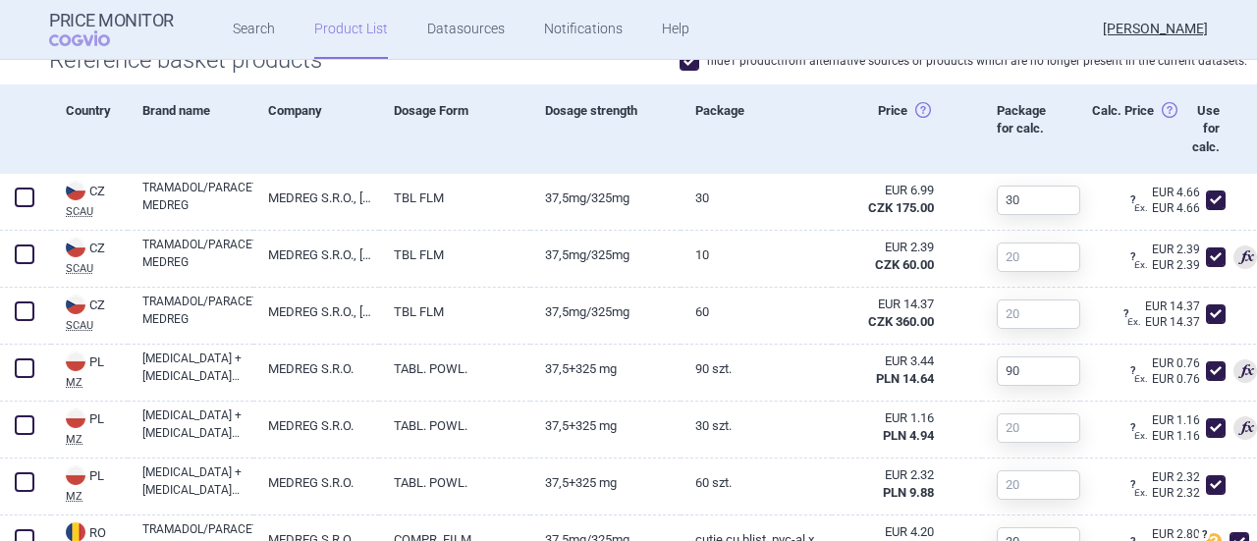
scroll to position [895, 0]
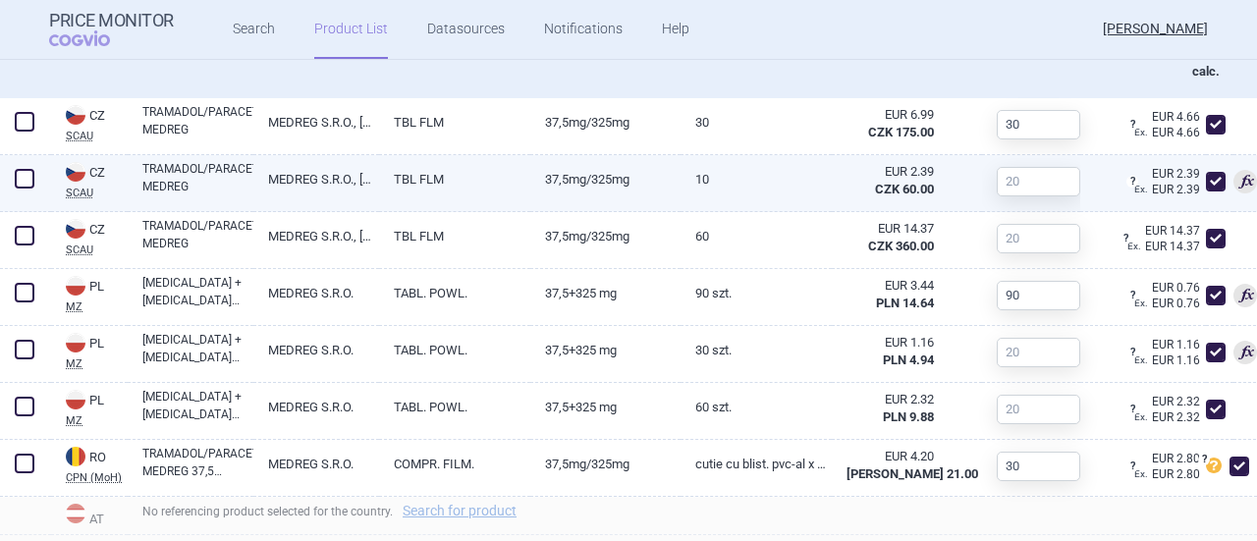
click at [1206, 178] on span at bounding box center [1216, 182] width 20 height 20
checkbox input "false"
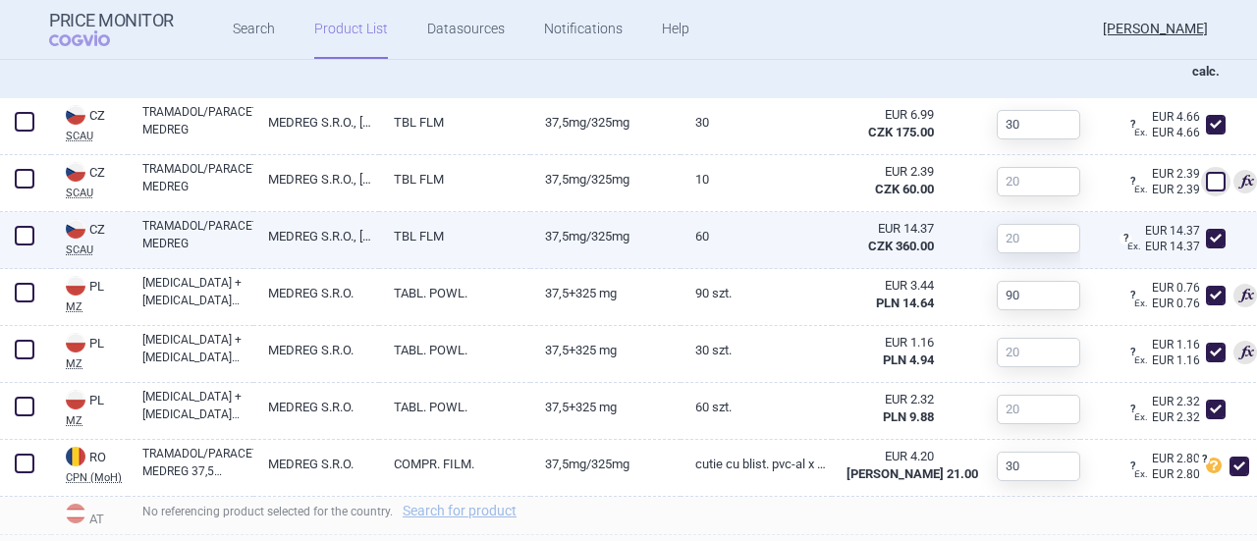
click at [1206, 231] on span at bounding box center [1216, 239] width 20 height 20
checkbox input "false"
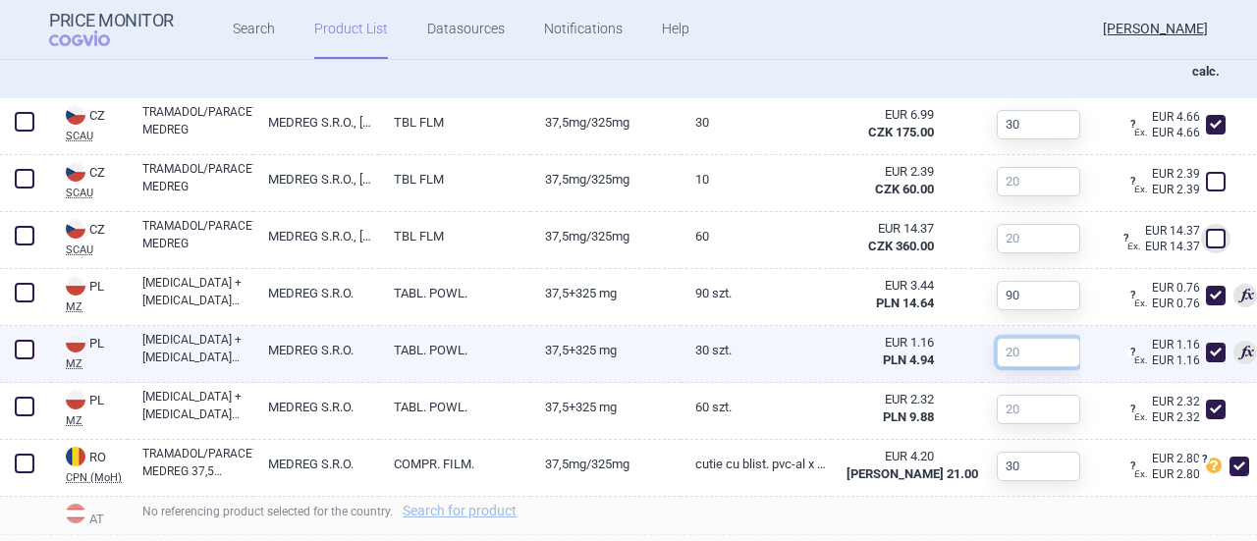
click at [1021, 350] on input "text" at bounding box center [1038, 352] width 83 height 29
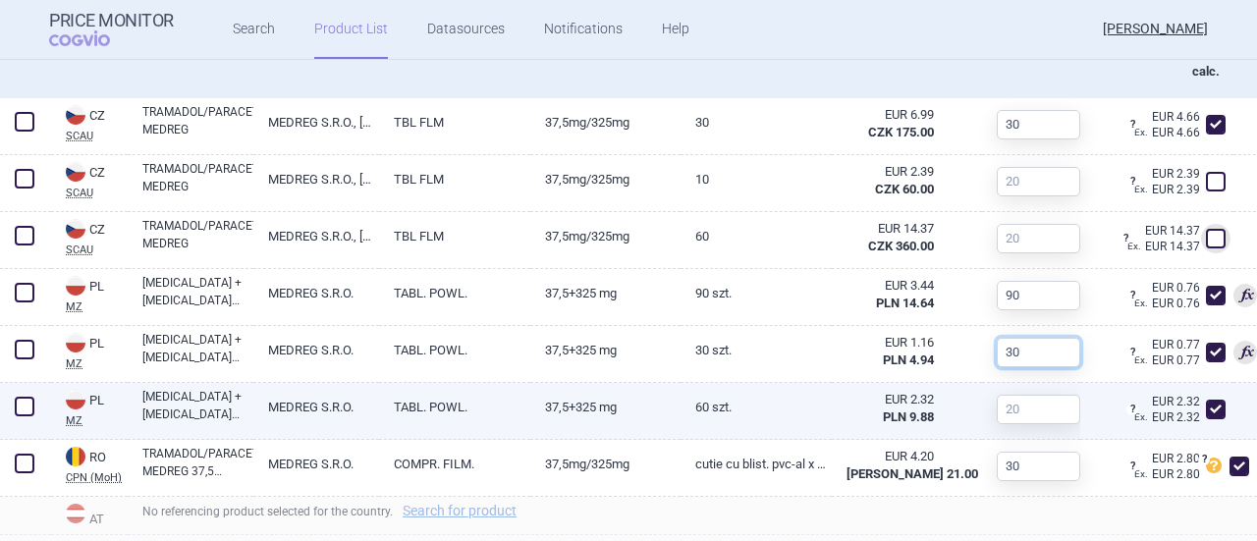
type input "30"
click at [1009, 402] on input "text" at bounding box center [1038, 409] width 83 height 29
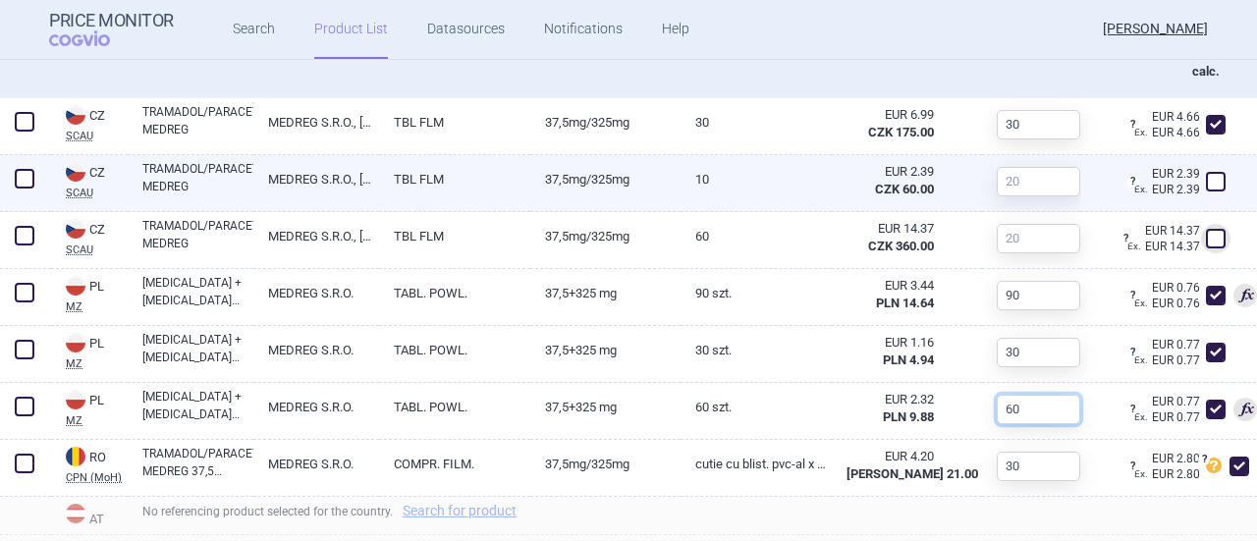
click at [1043, 182] on input "text" at bounding box center [1038, 181] width 83 height 29
type input "1"
type input "60"
click at [1041, 186] on input "text" at bounding box center [1038, 181] width 83 height 29
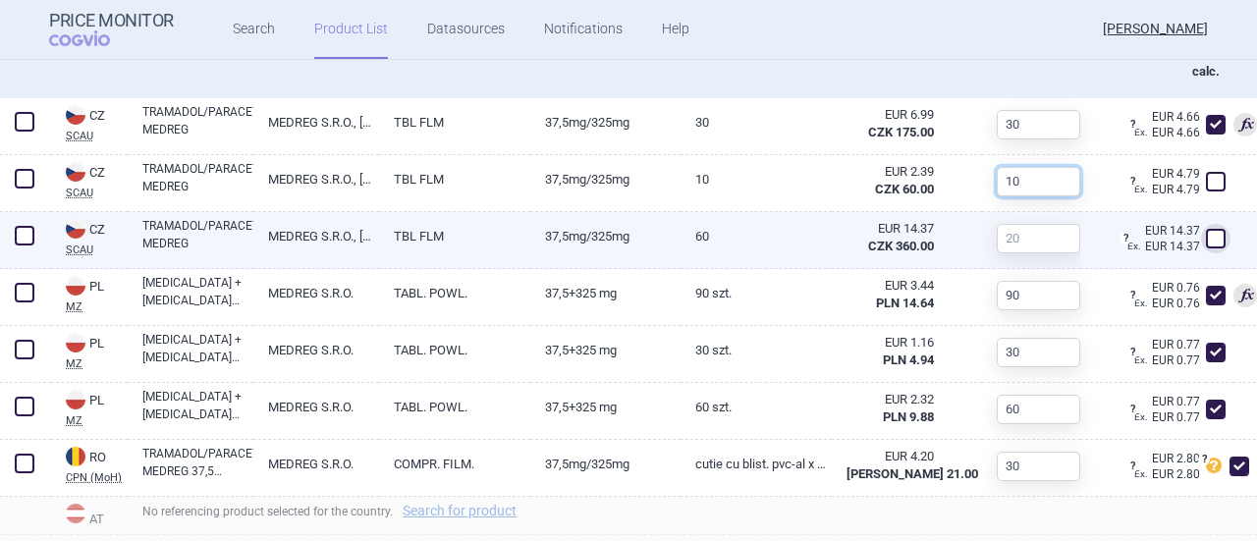
type input "10"
click at [1037, 235] on input "text" at bounding box center [1038, 238] width 83 height 29
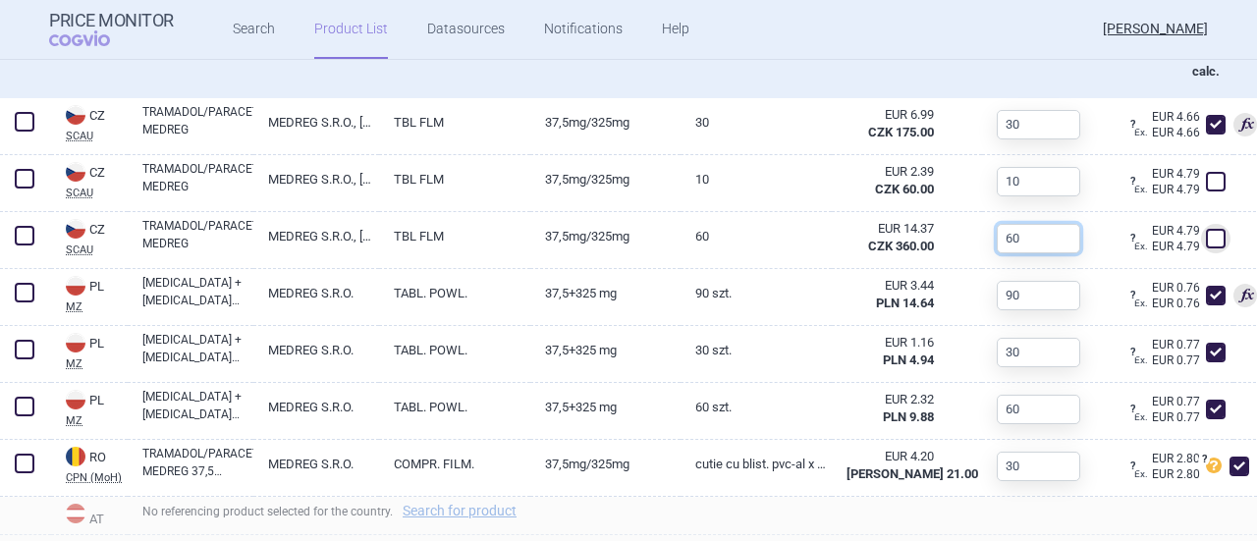
type input "60"
click at [1013, 88] on div "Package for calc." at bounding box center [1017, 53] width 70 height 89
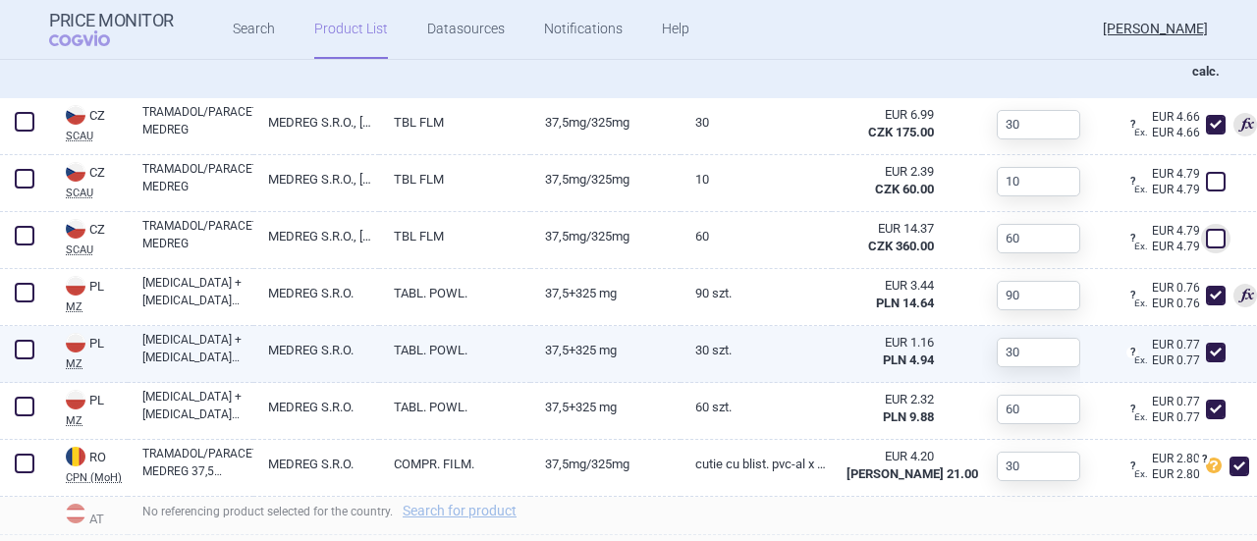
click at [1206, 349] on span at bounding box center [1216, 353] width 20 height 20
checkbox input "false"
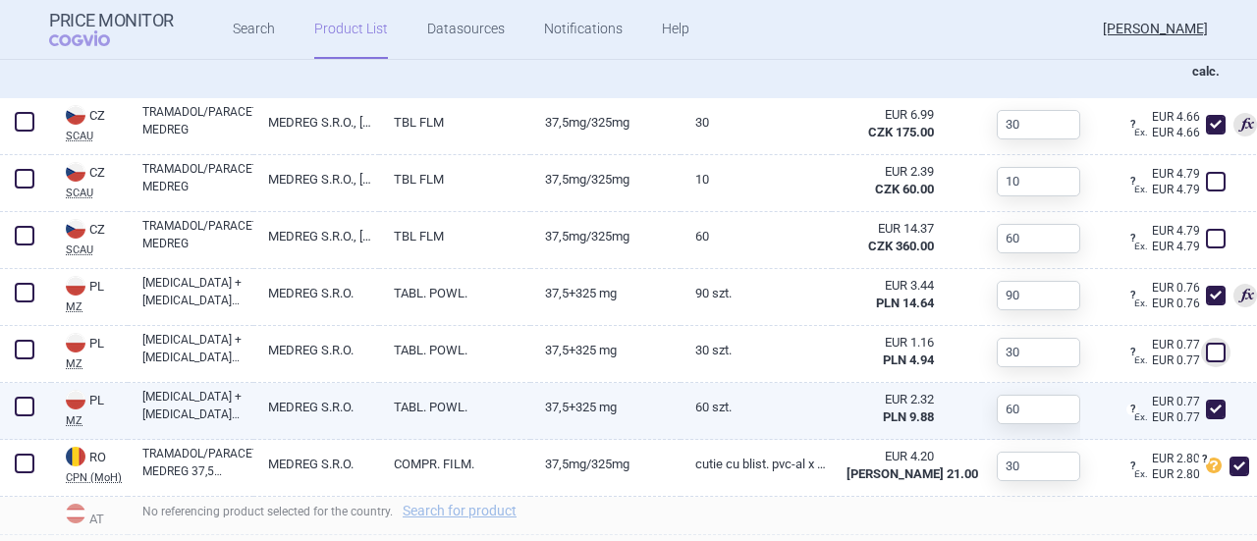
click at [1206, 405] on span at bounding box center [1216, 410] width 20 height 20
checkbox input "false"
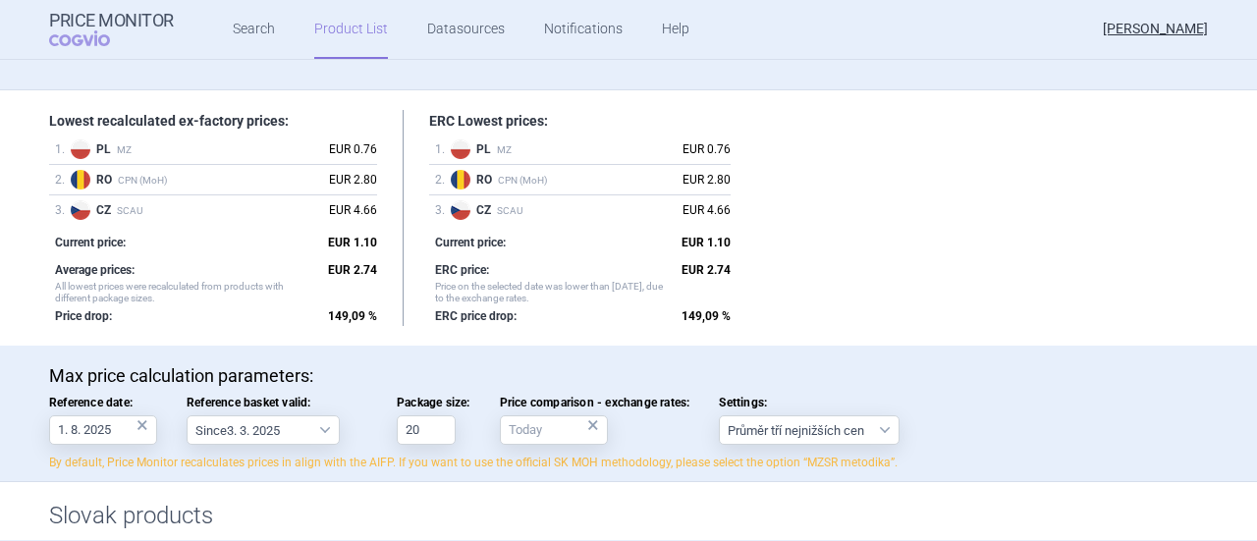
scroll to position [159, 0]
